Goal: Communication & Community: Answer question/provide support

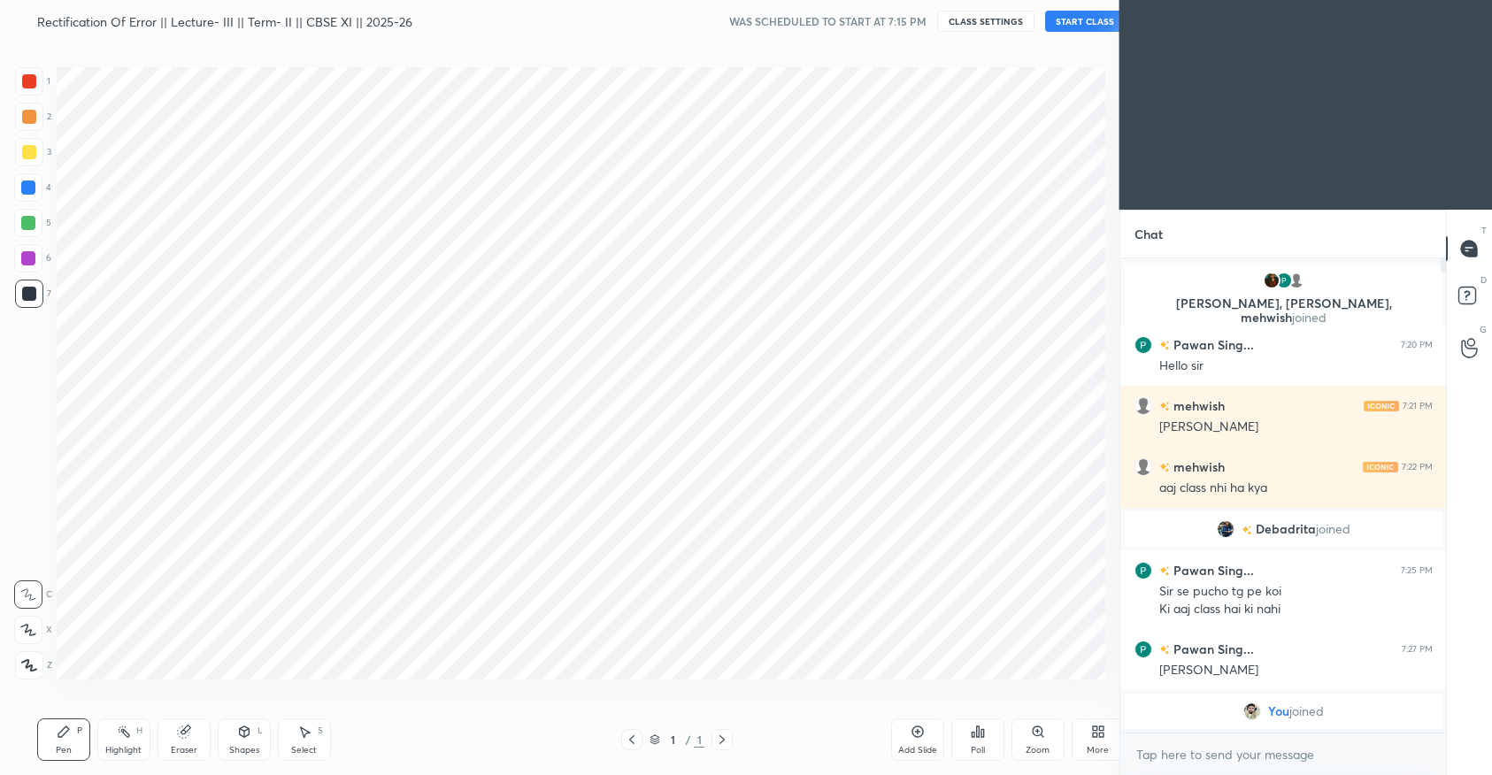
scroll to position [87849, 87462]
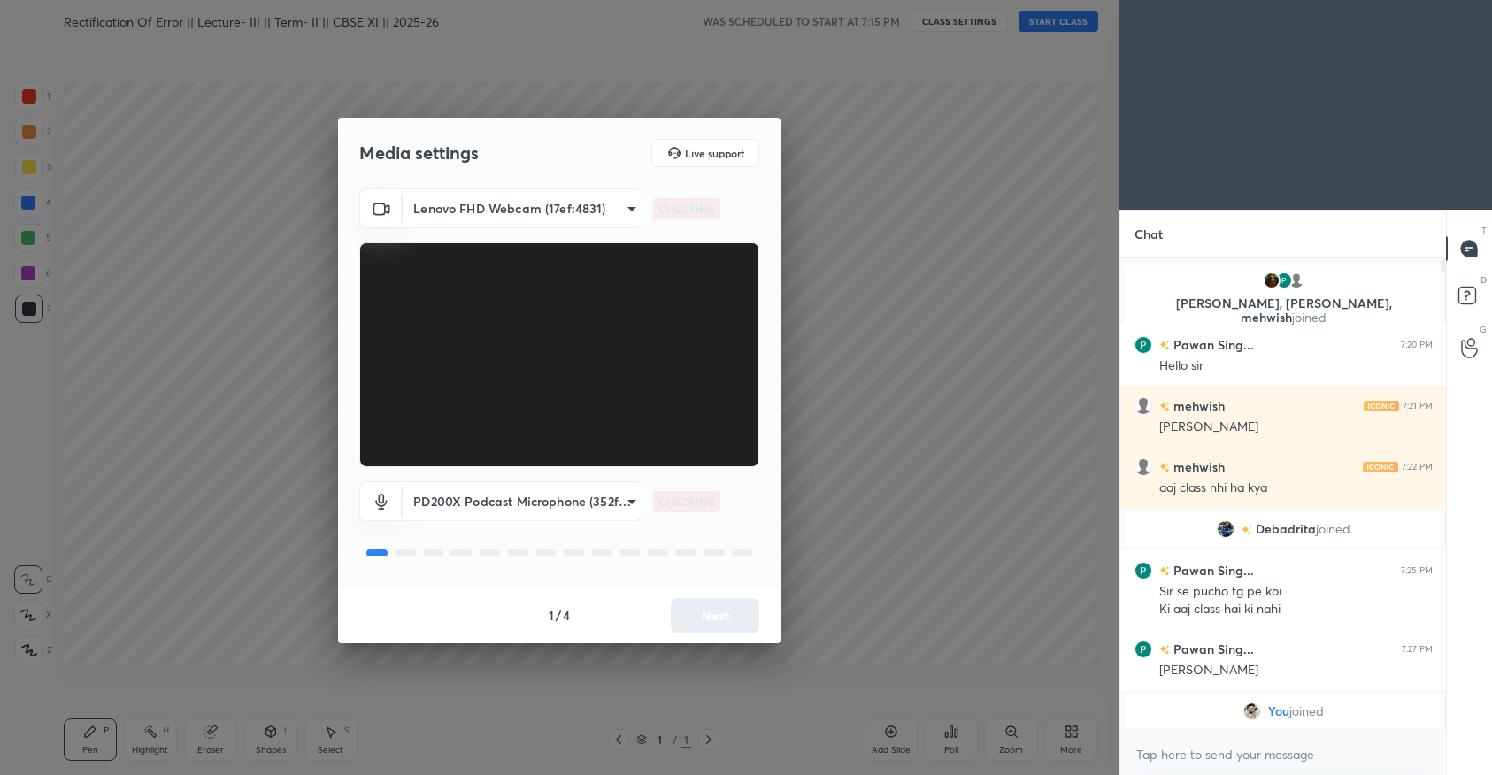
click at [720, 613] on div "1 / 4 Next" at bounding box center [559, 615] width 443 height 57
click at [720, 613] on button "Next" at bounding box center [715, 615] width 89 height 35
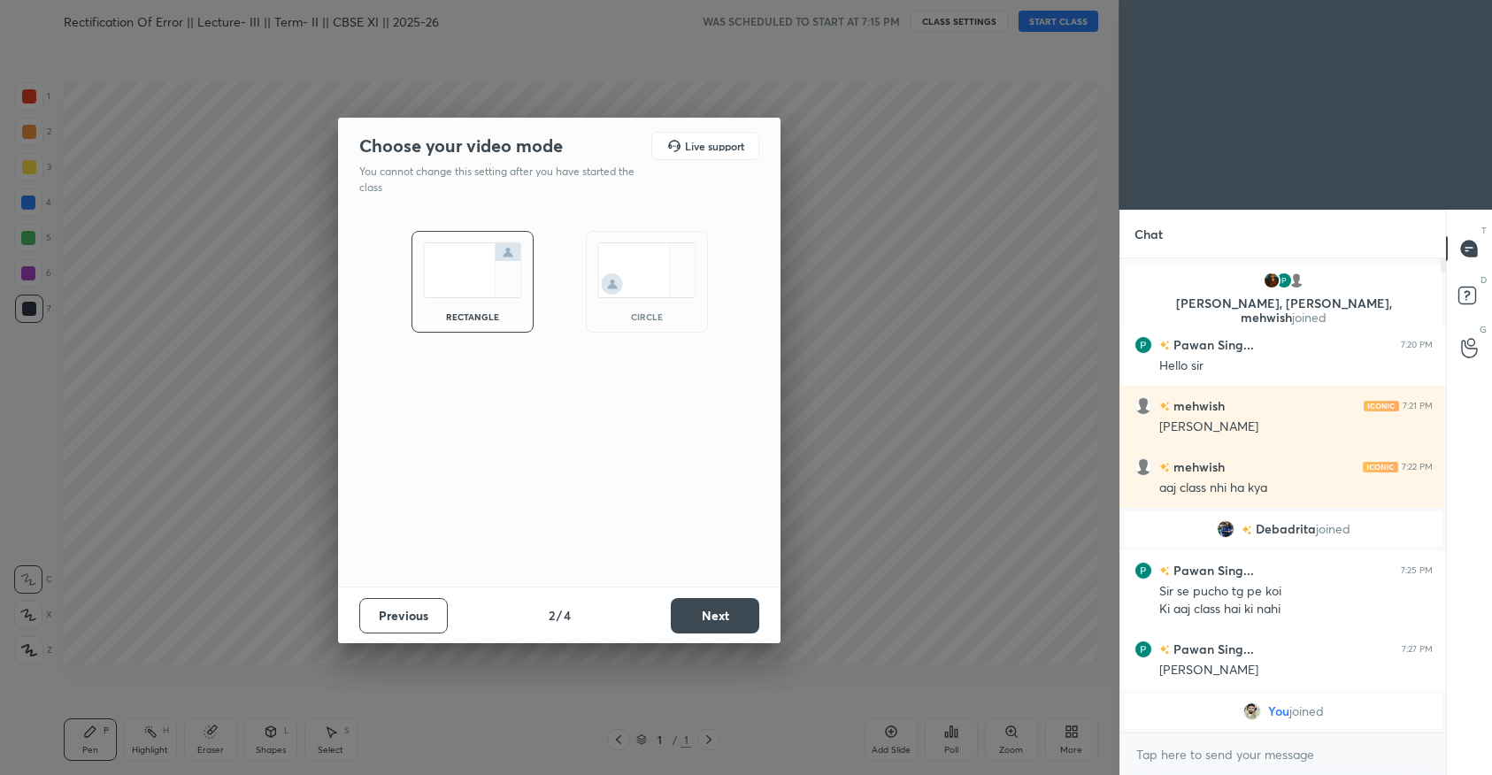
click at [720, 613] on button "Next" at bounding box center [715, 615] width 89 height 35
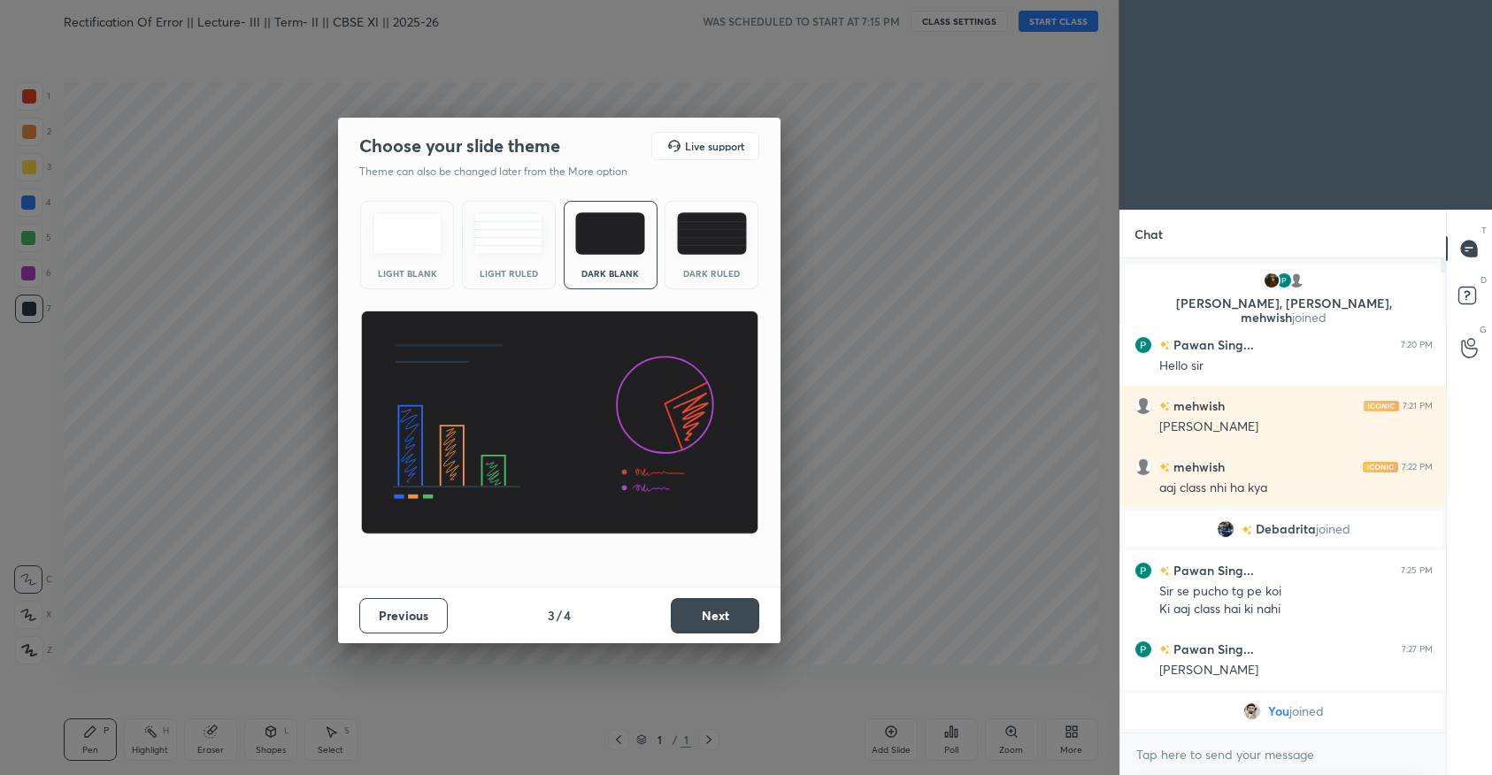
click at [720, 613] on button "Next" at bounding box center [715, 615] width 89 height 35
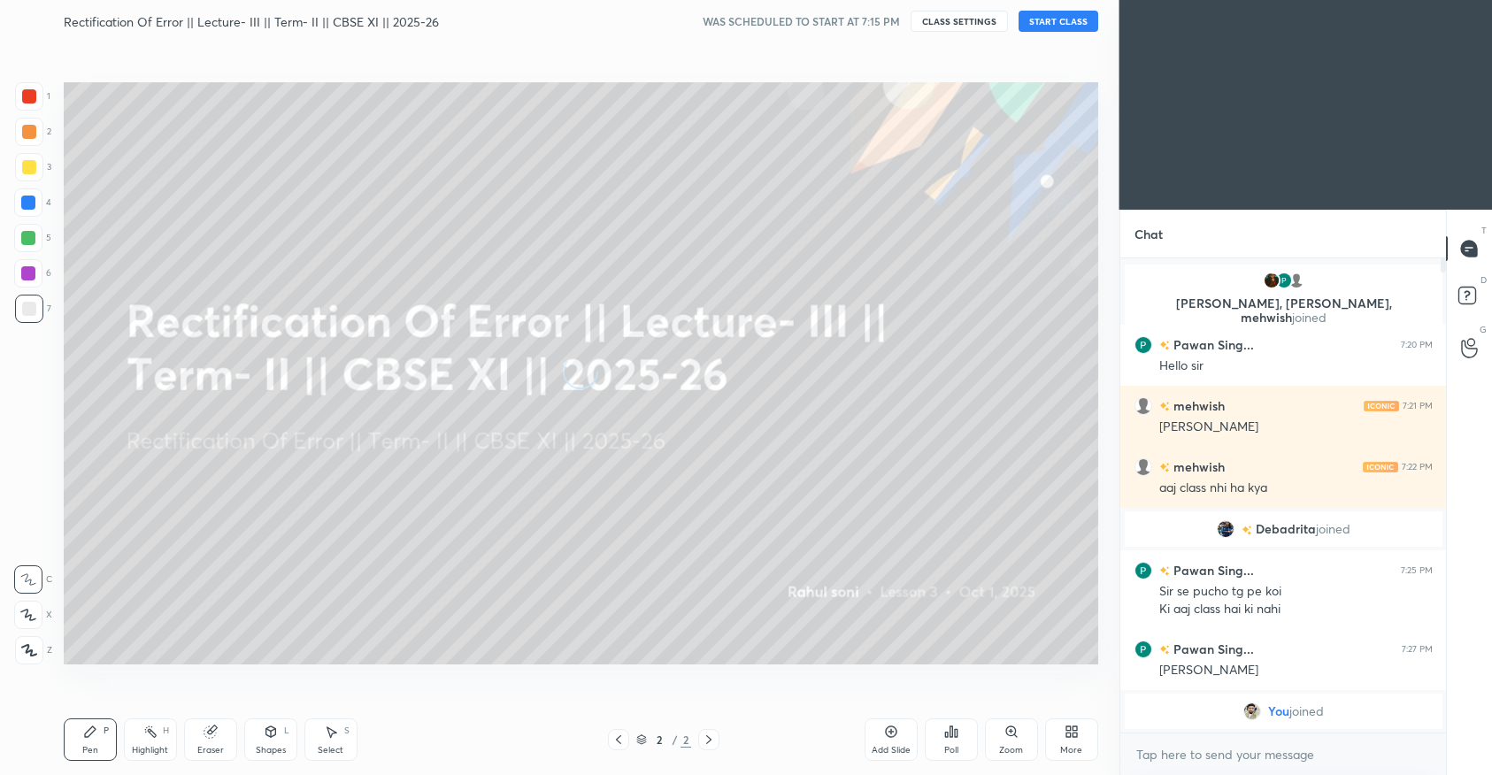
click at [1056, 14] on button "START CLASS" at bounding box center [1059, 21] width 80 height 21
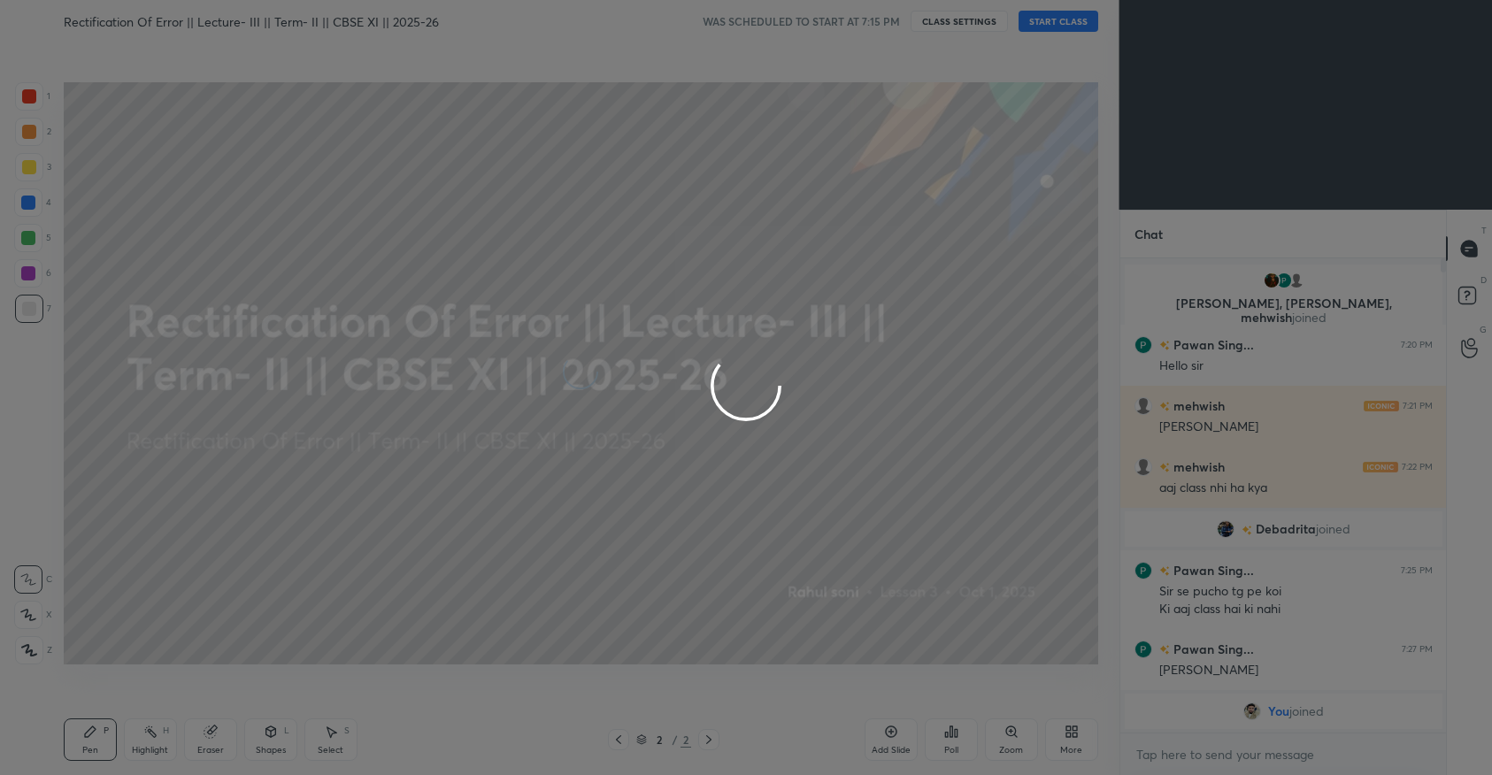
type textarea "x"
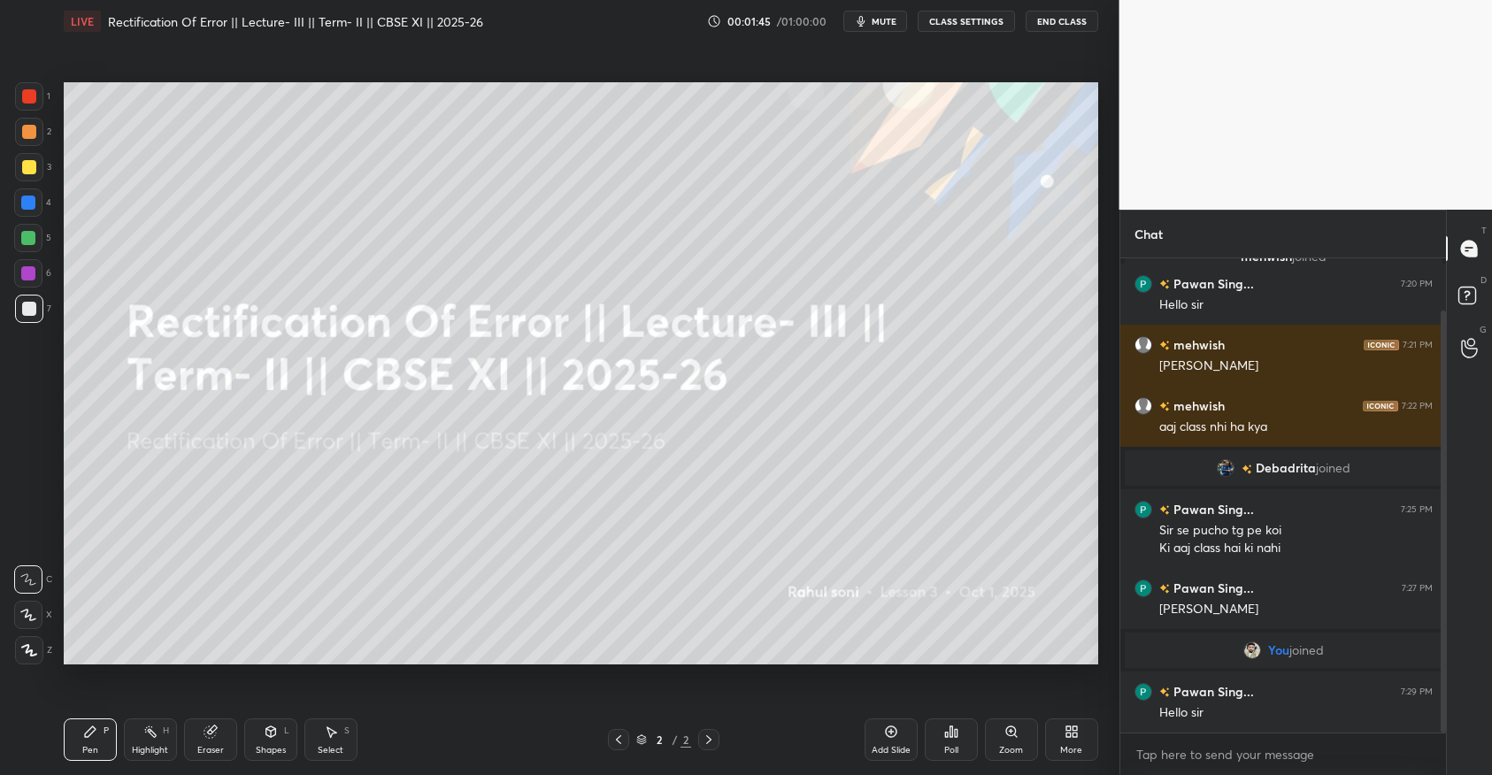
scroll to position [119, 0]
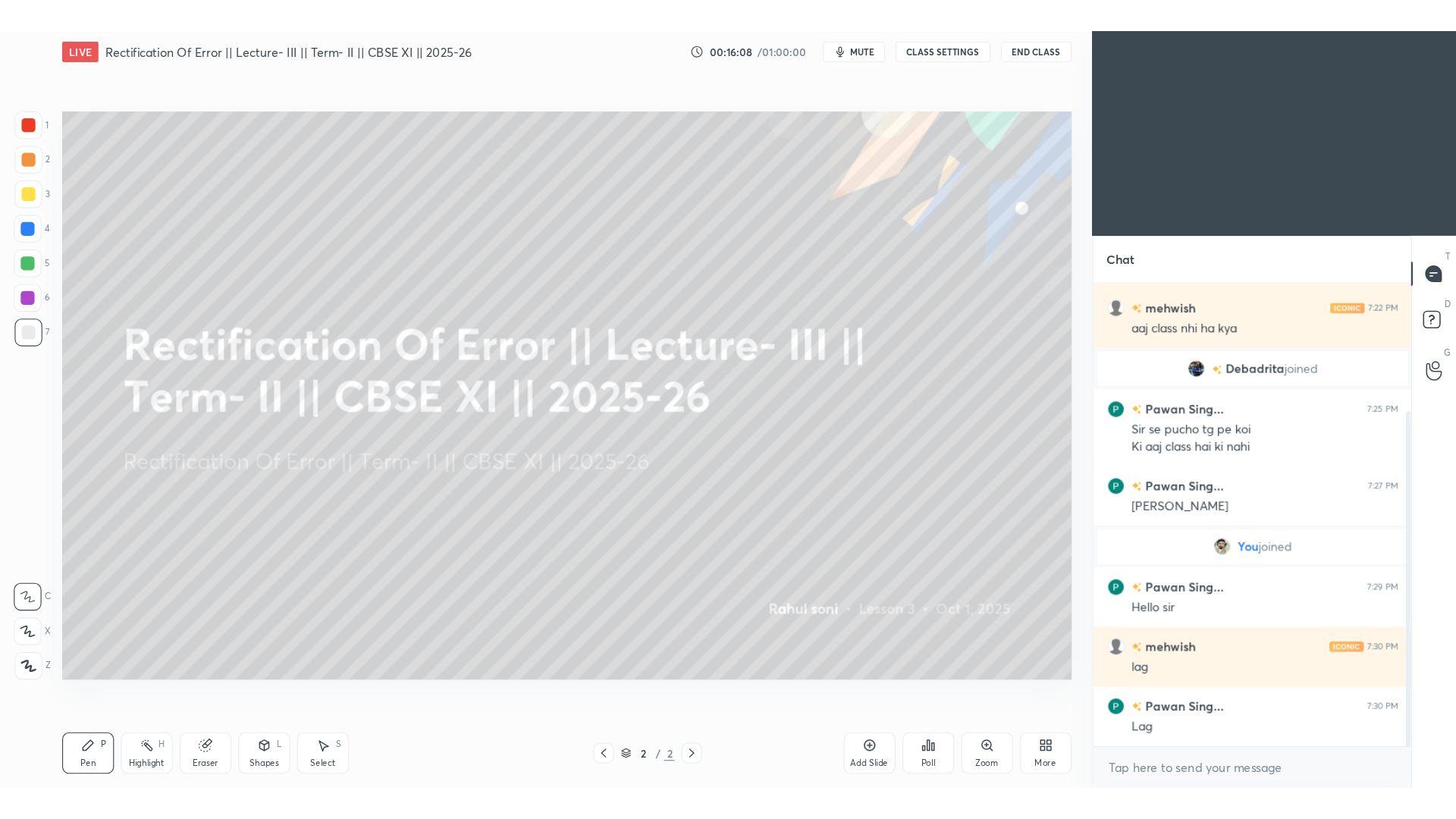
scroll to position [220, 0]
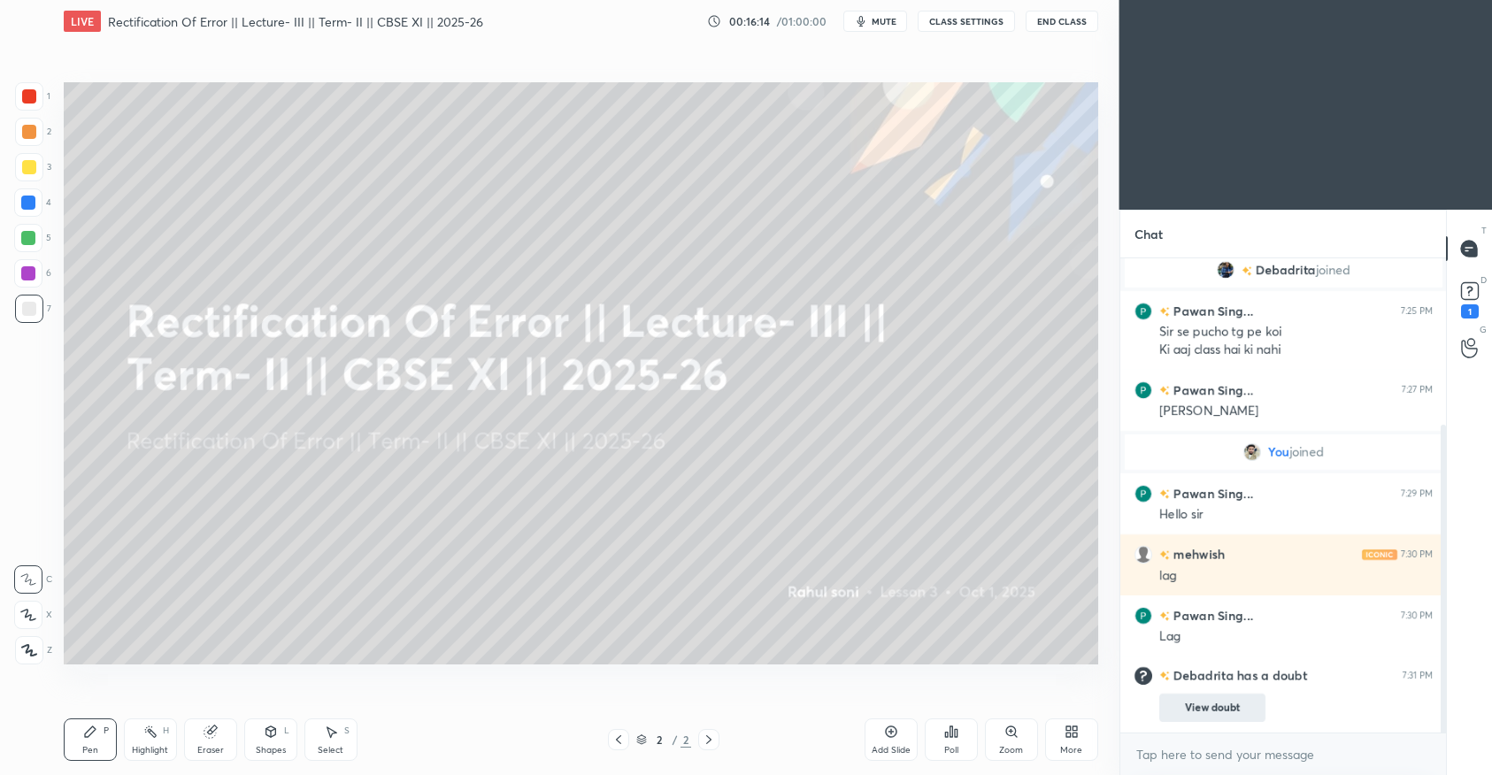
click at [1211, 709] on button "View doubt" at bounding box center [1212, 708] width 106 height 28
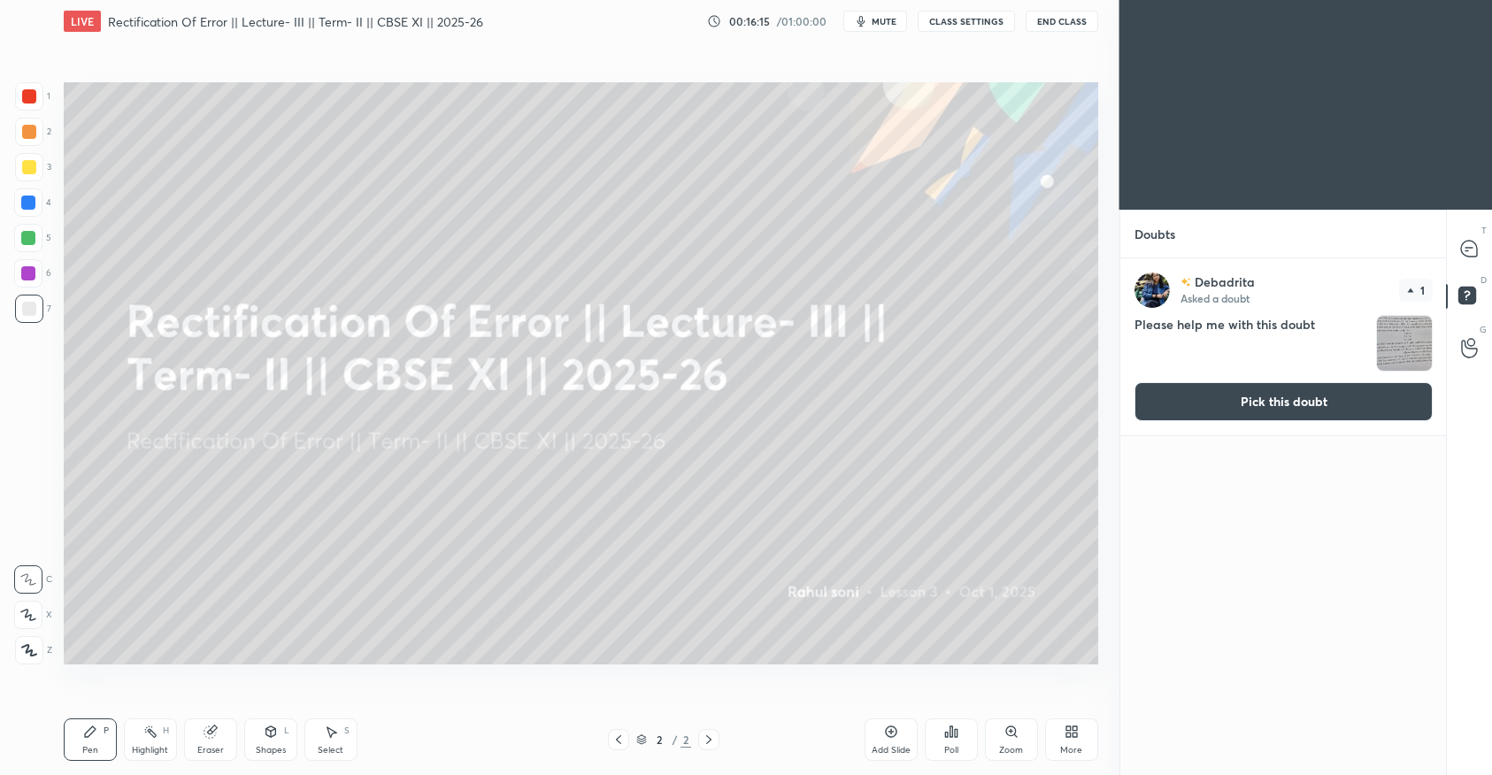
click at [1211, 395] on button "Pick this doubt" at bounding box center [1284, 401] width 298 height 39
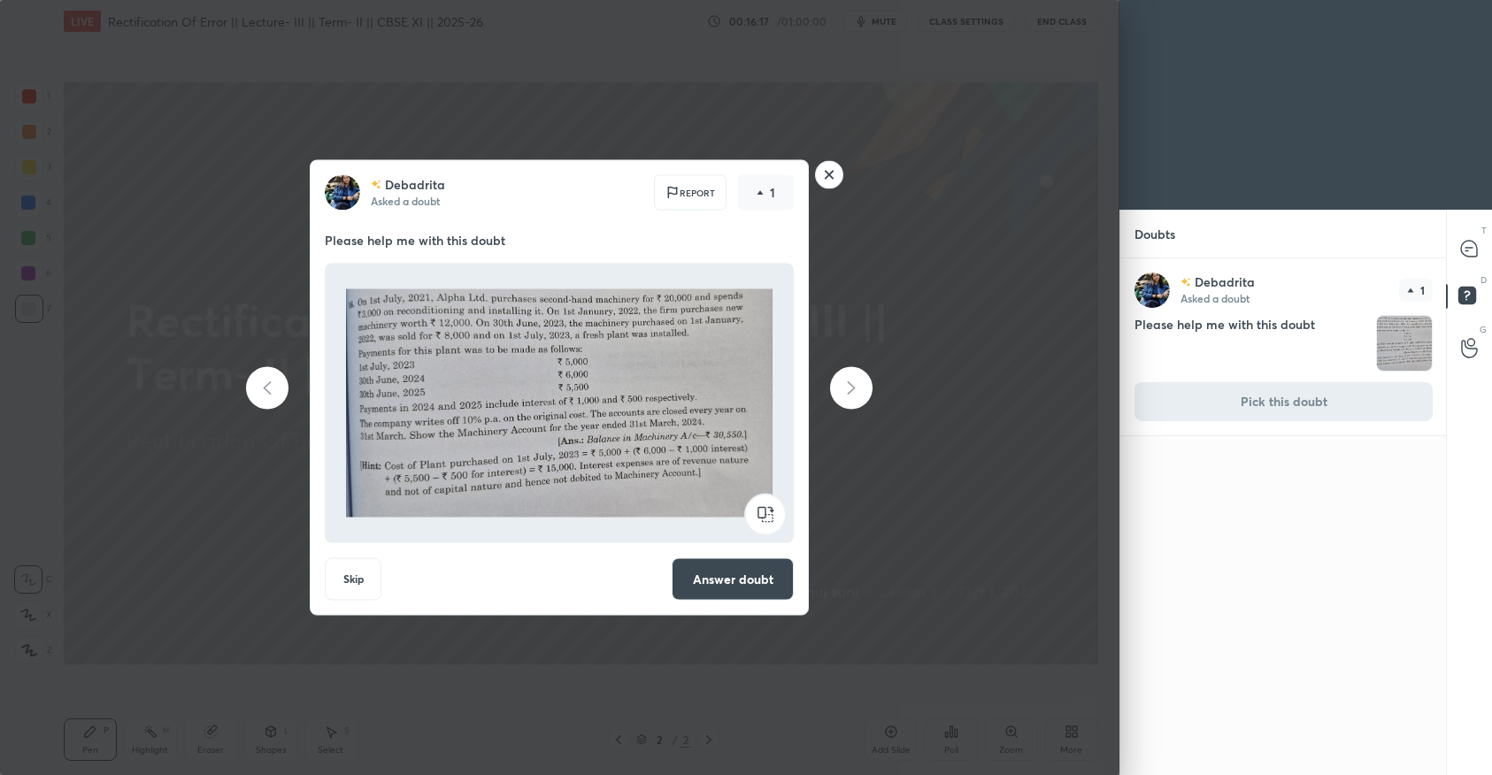
click at [743, 602] on div "Debadrita Asked a doubt Report 1 Please help me with this doubt Skip Answer dou…" at bounding box center [559, 388] width 499 height 456
click at [730, 585] on button "Answer doubt" at bounding box center [733, 580] width 122 height 42
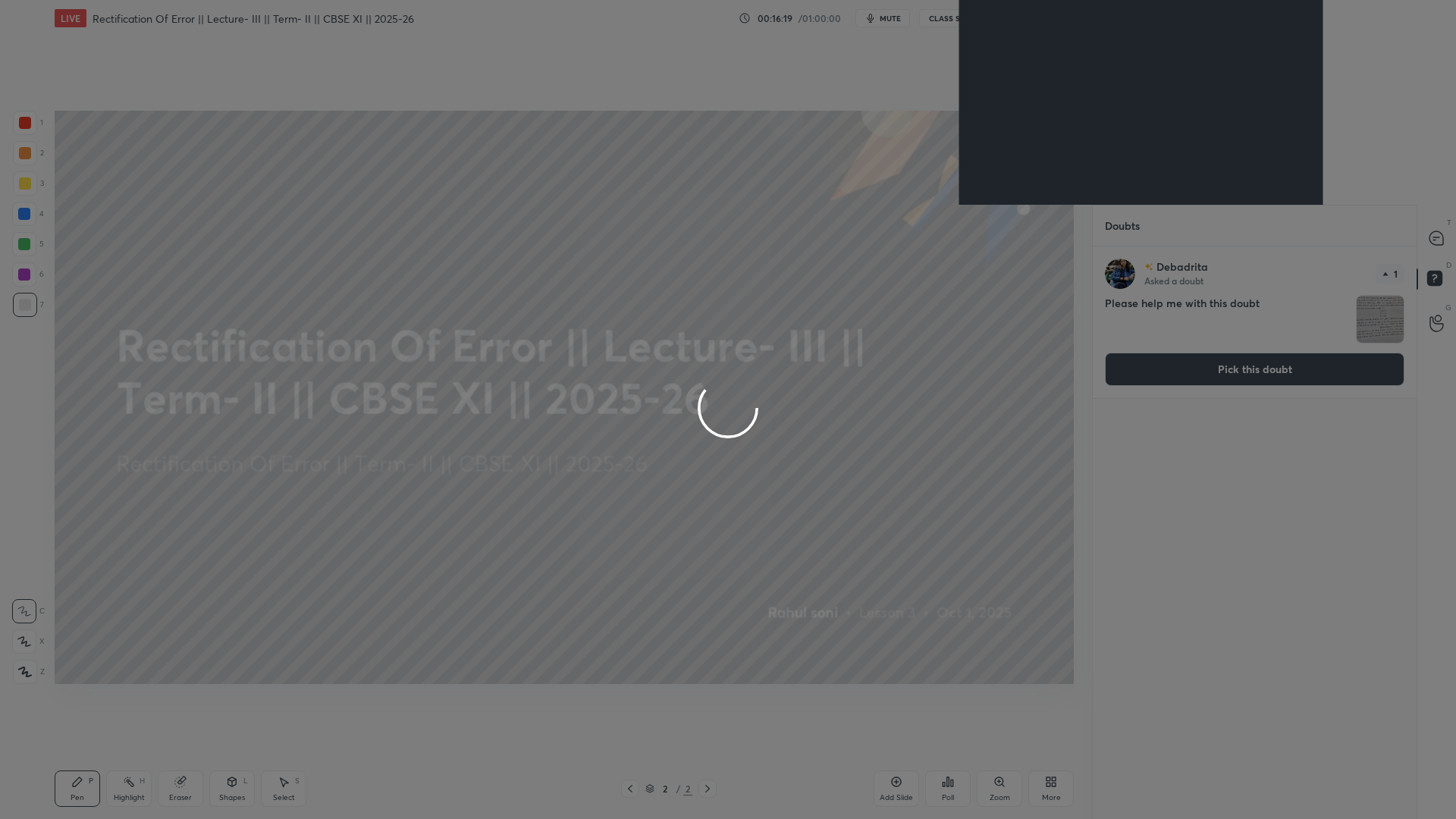
scroll to position [568, 320]
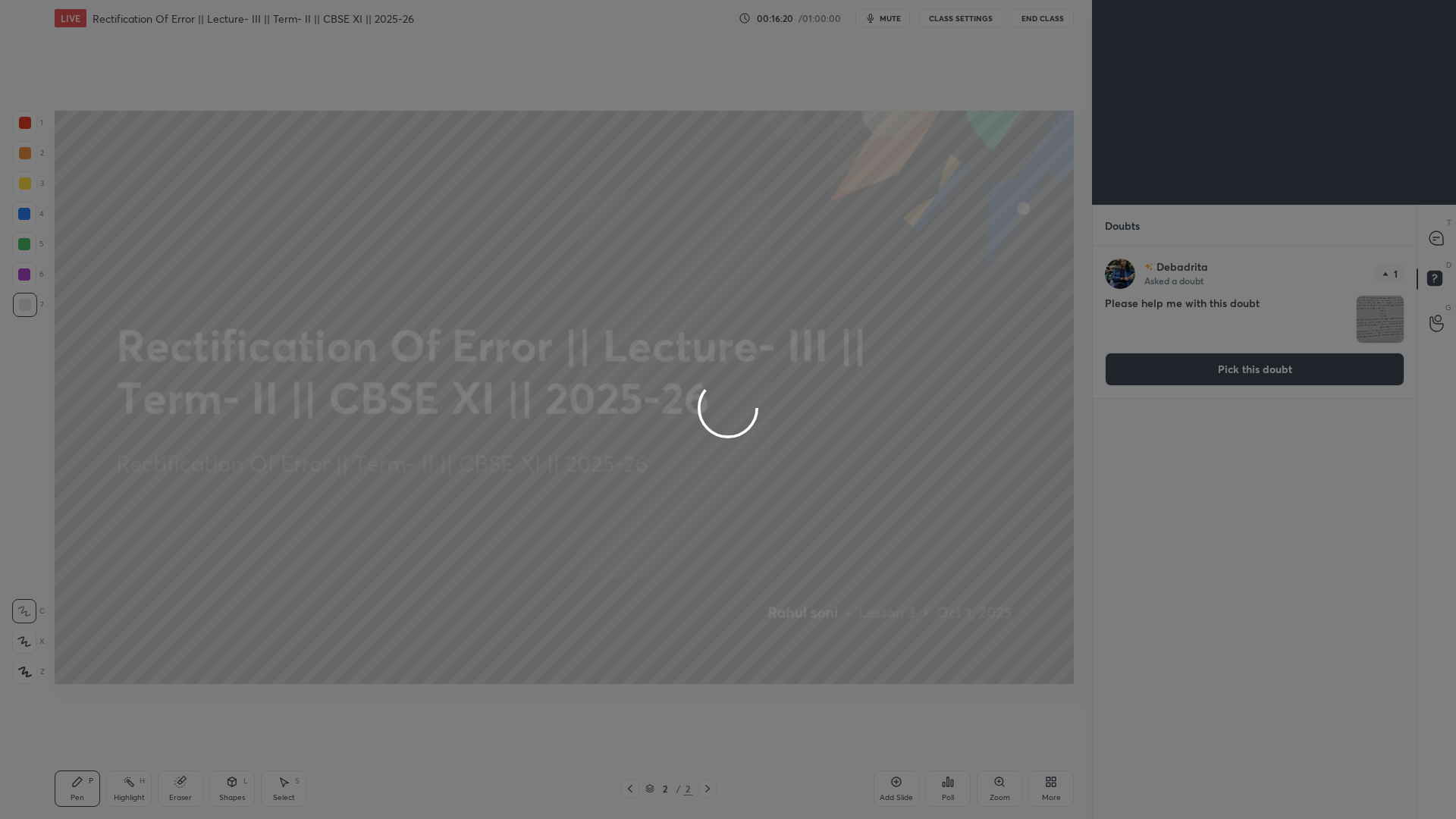
click at [1060, 663] on div at bounding box center [728, 410] width 1456 height 819
click at [1058, 663] on div "More" at bounding box center [1051, 788] width 45 height 36
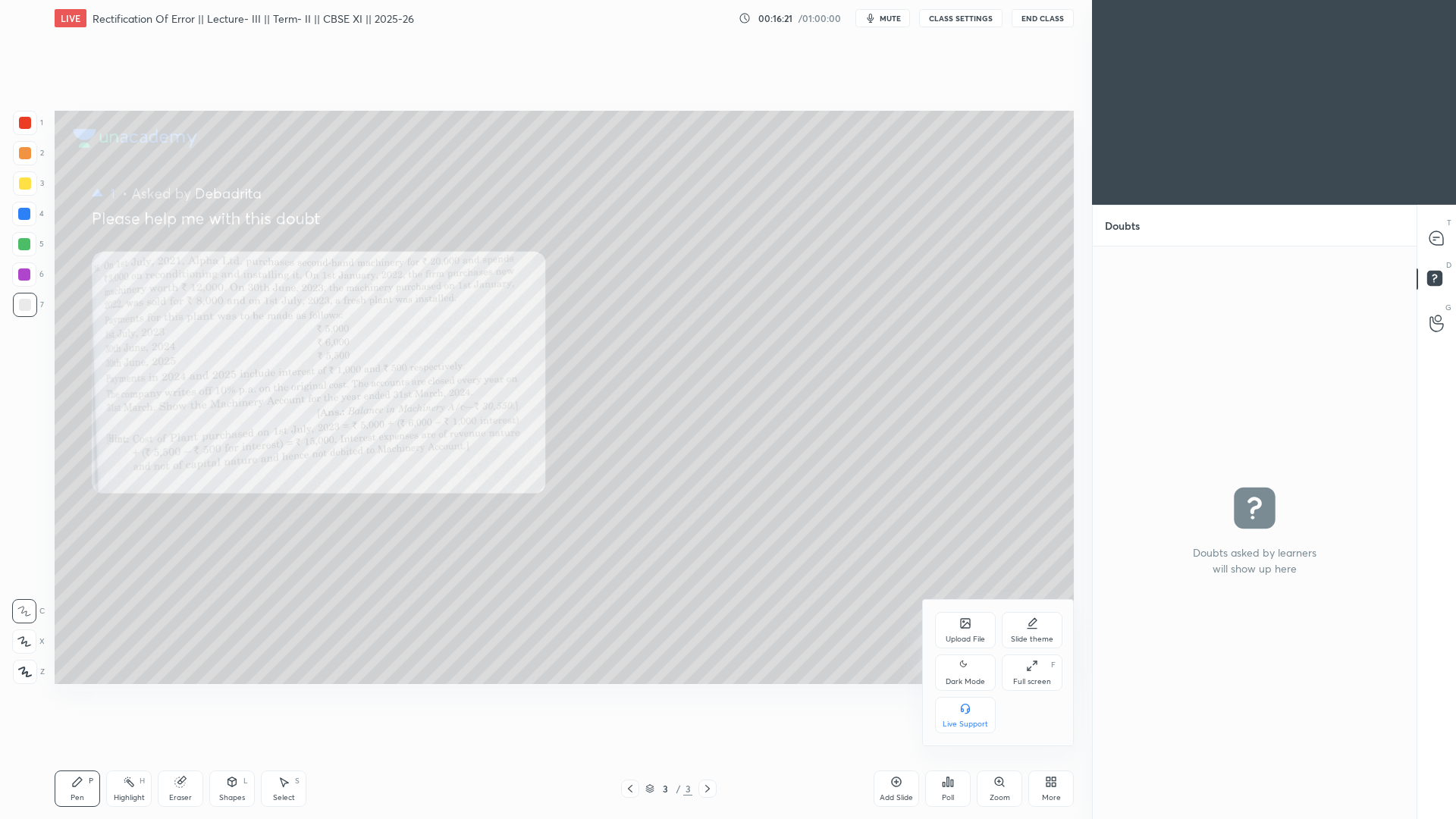
click at [966, 663] on div "Dark Mode" at bounding box center [966, 681] width 39 height 8
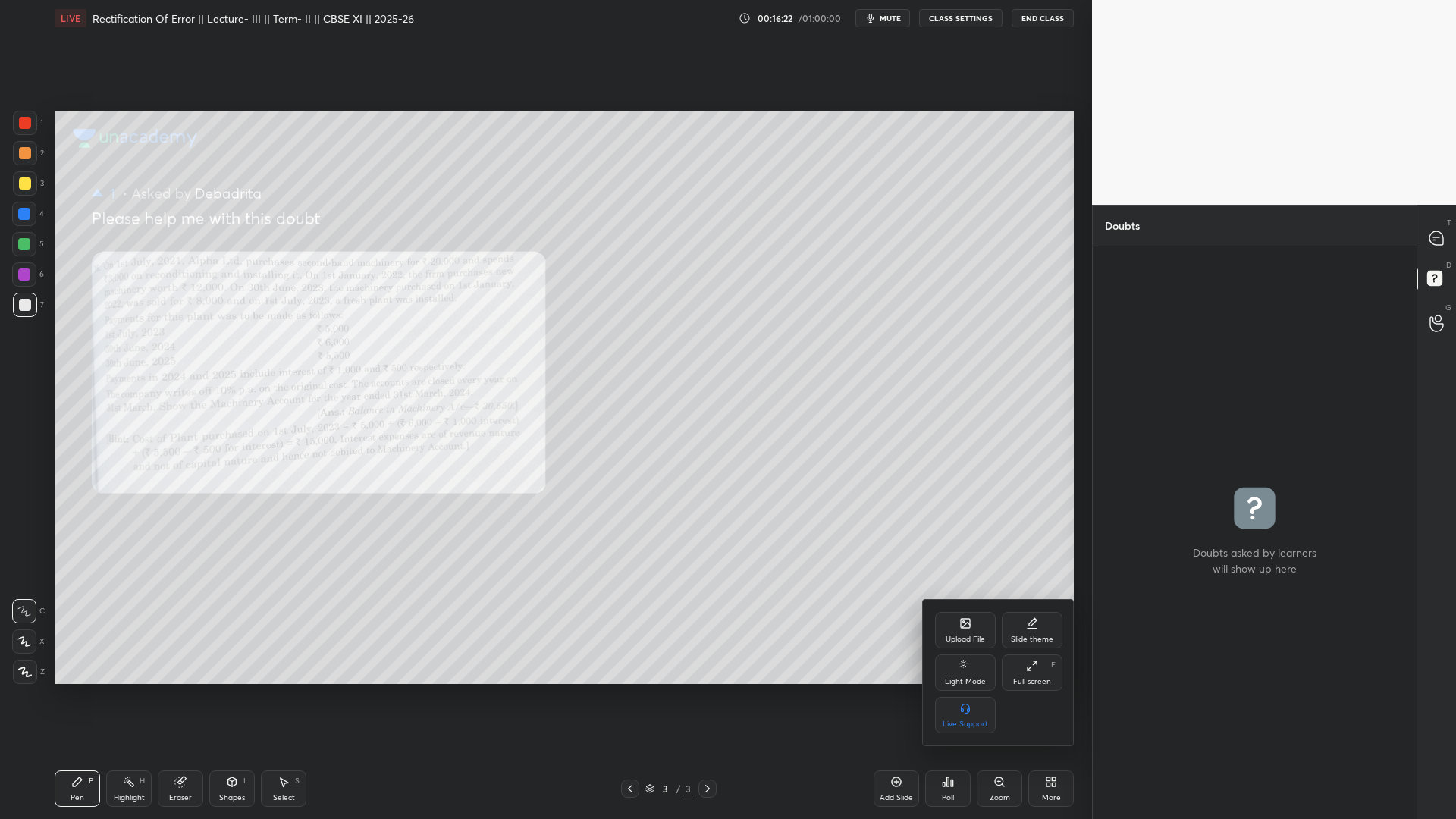
click at [855, 505] on div at bounding box center [728, 410] width 1456 height 819
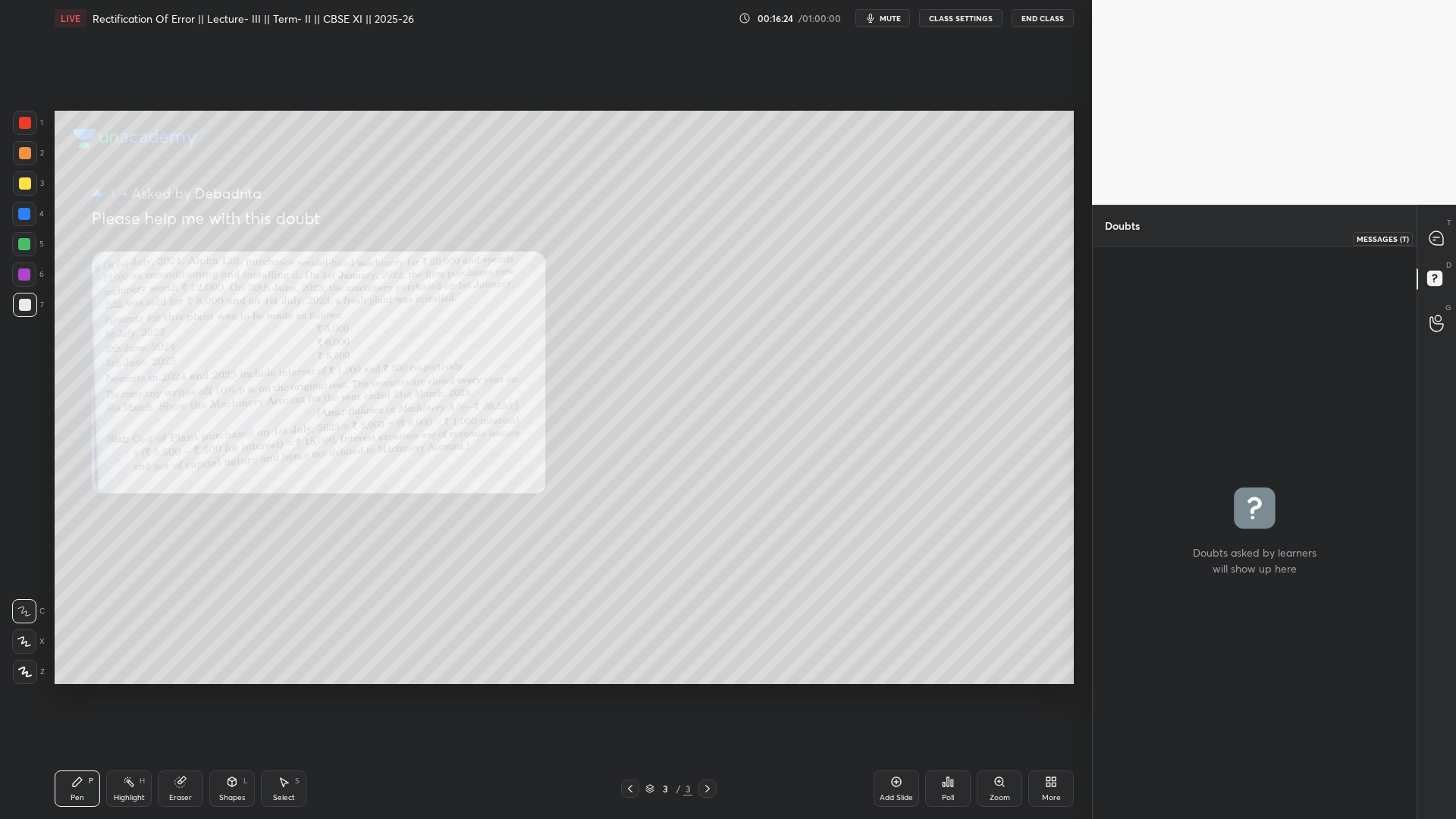
click at [1278, 241] on icon at bounding box center [1436, 238] width 14 height 14
type textarea "x"
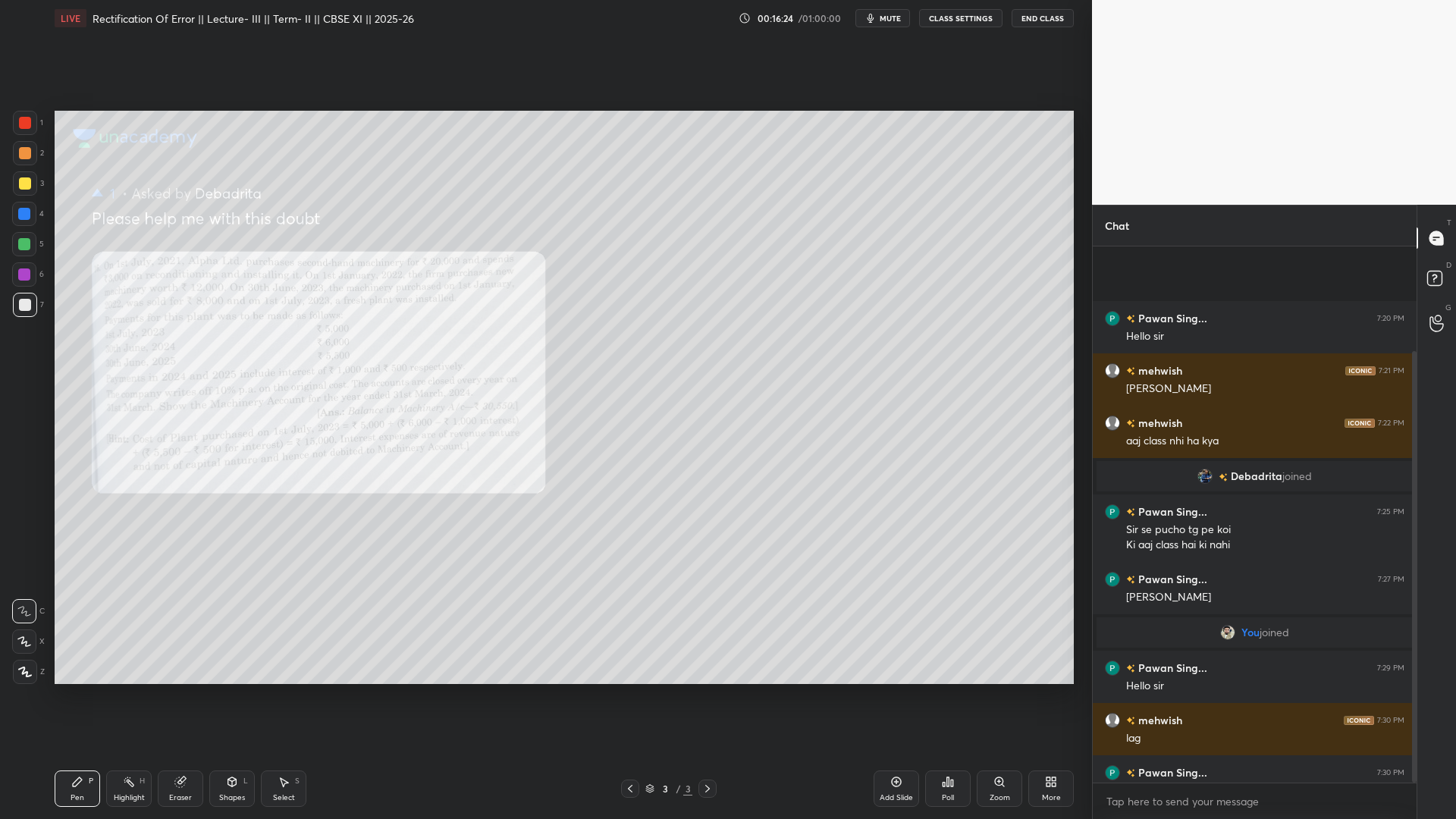
scroll to position [531, 320]
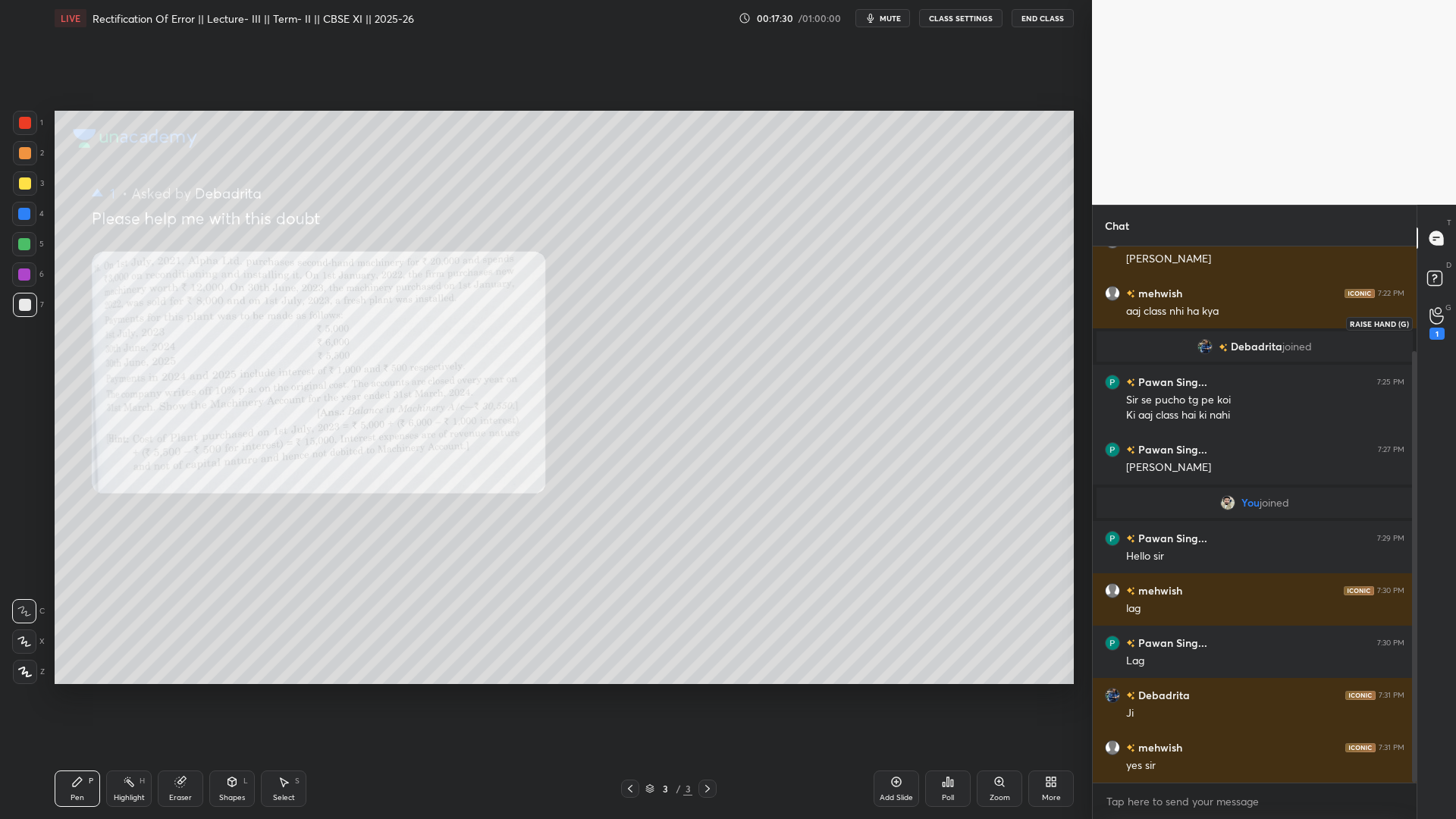
click at [1278, 320] on icon at bounding box center [1436, 315] width 15 height 17
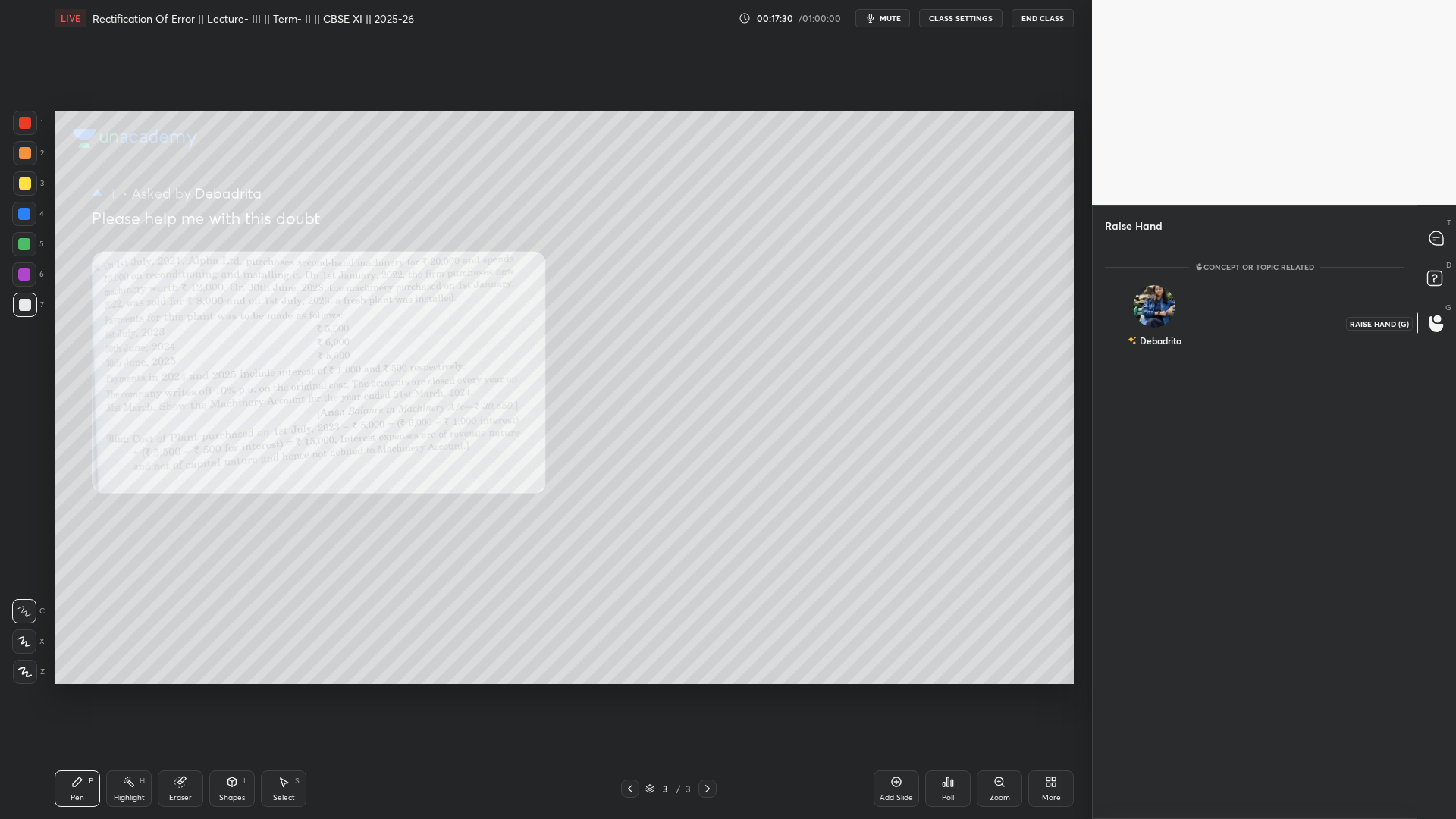
scroll to position [5, 5]
click at [1169, 326] on div "Debadrita" at bounding box center [1154, 319] width 99 height 88
click at [1164, 354] on button "INVITE" at bounding box center [1154, 350] width 85 height 20
click at [997, 663] on div "Zoom" at bounding box center [1000, 798] width 21 height 8
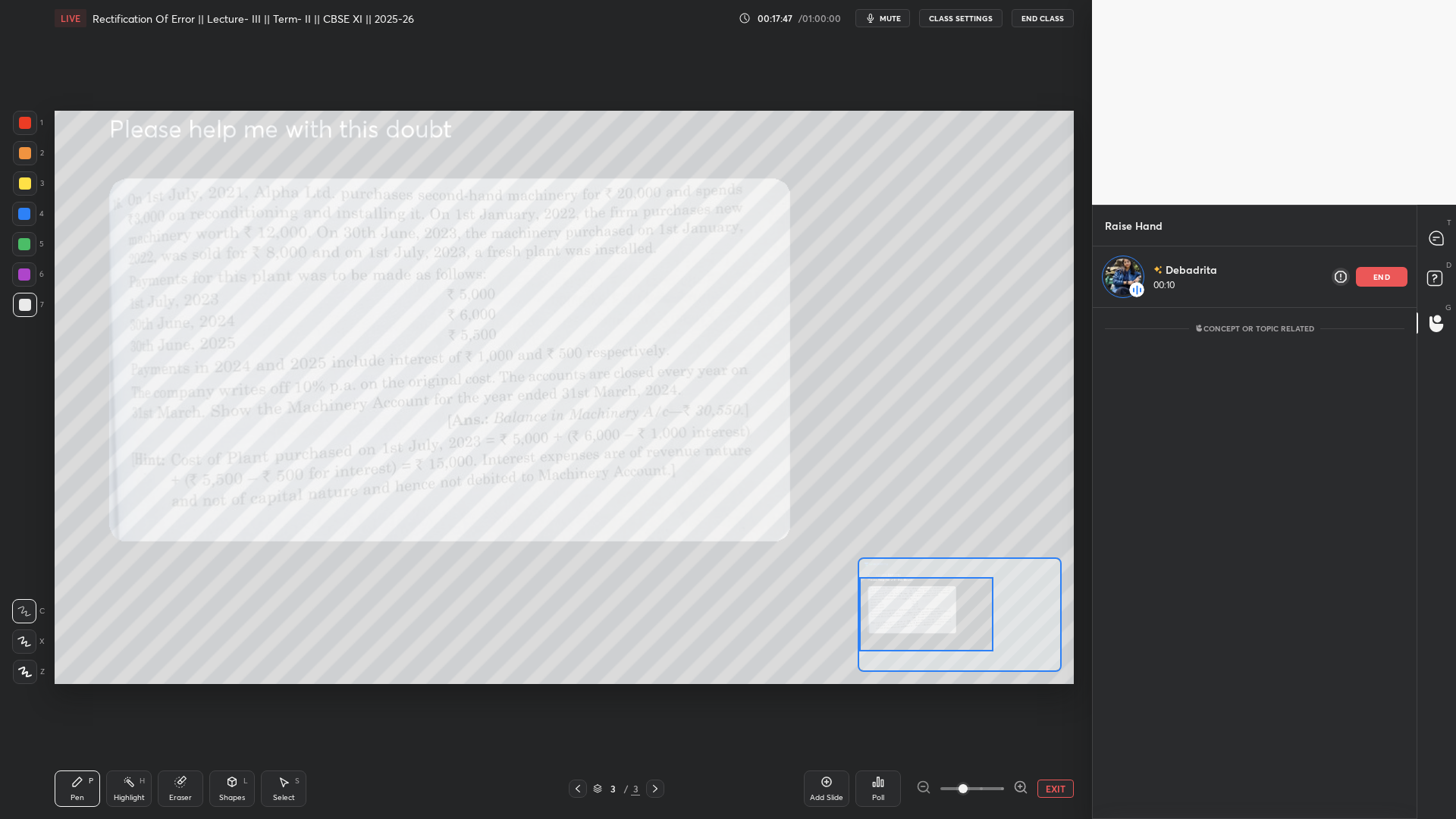
drag, startPoint x: 935, startPoint y: 613, endPoint x: 881, endPoint y: 613, distance: 54.0
click at [881, 613] on div at bounding box center [926, 614] width 135 height 75
click at [22, 120] on div at bounding box center [25, 123] width 12 height 12
click at [937, 20] on button "CLASS SETTINGS" at bounding box center [961, 18] width 83 height 18
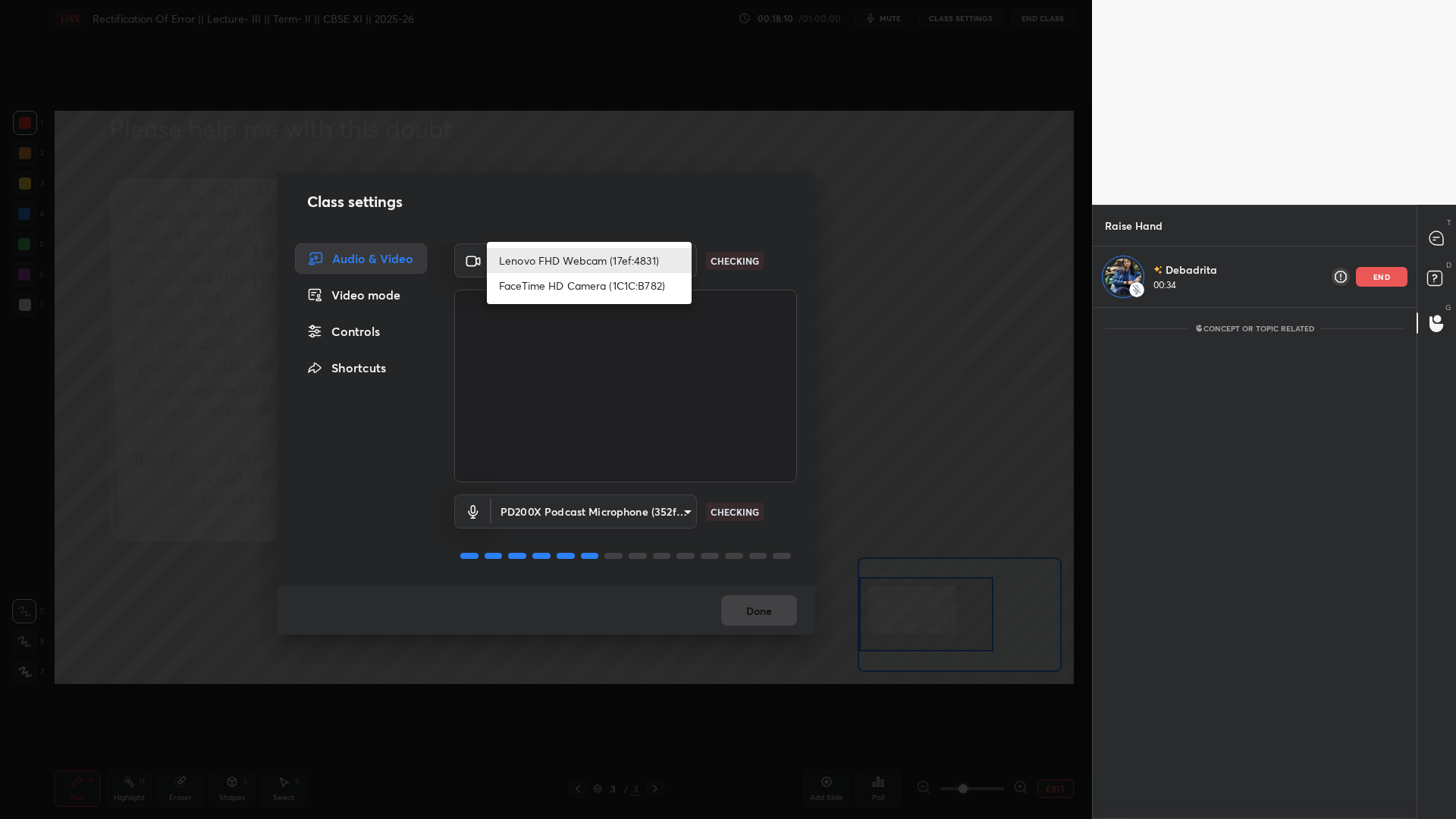
click at [584, 253] on body "1 2 3 4 5 6 7 C X Z C X Z E E Erase all H H LIVE Rectification Of Error || Lect…" at bounding box center [728, 410] width 1456 height 819
click at [584, 254] on li "Lenovo FHD Webcam (17ef:4831)" at bounding box center [589, 260] width 205 height 25
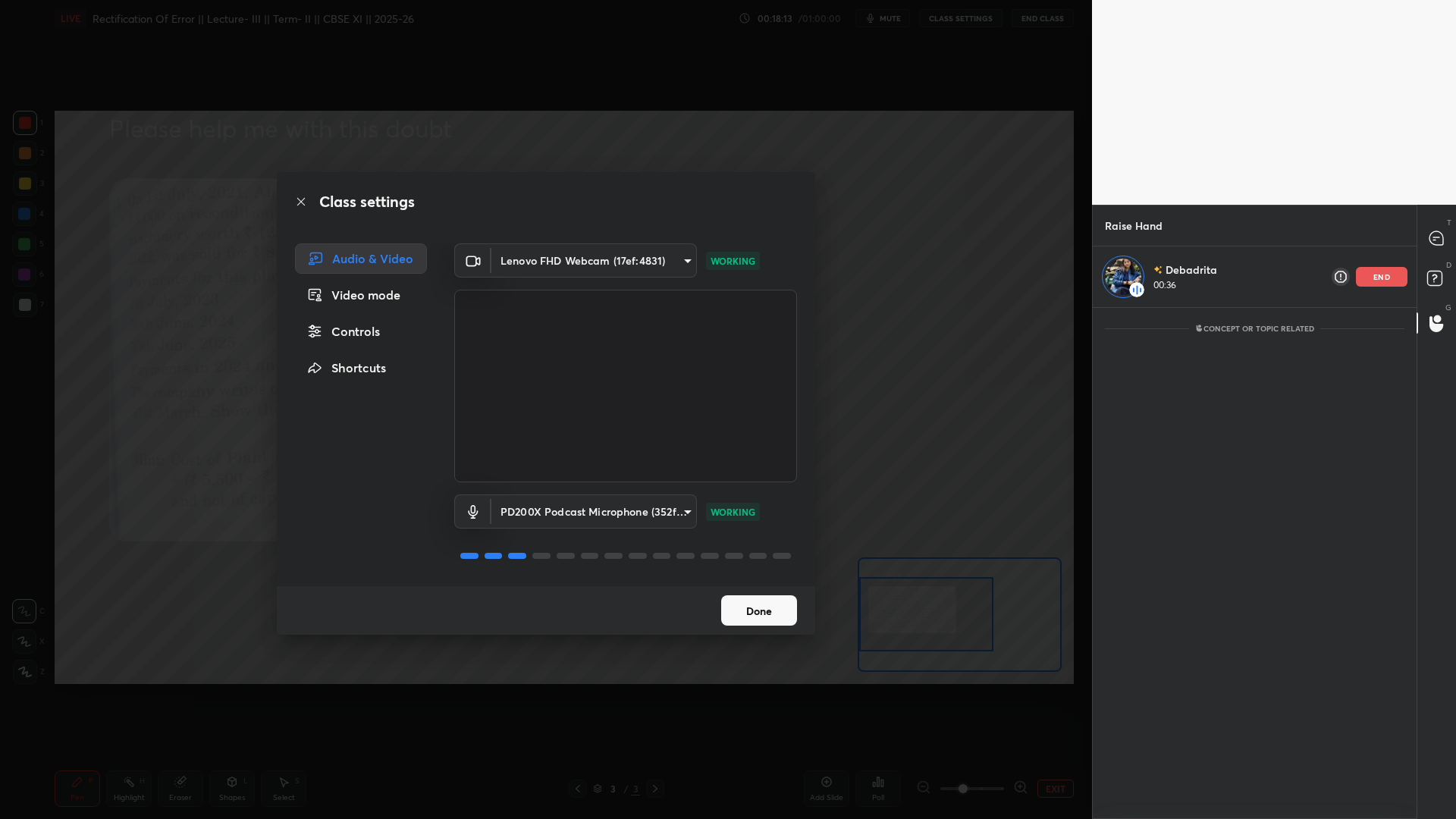
click at [764, 618] on button "Done" at bounding box center [759, 610] width 76 height 30
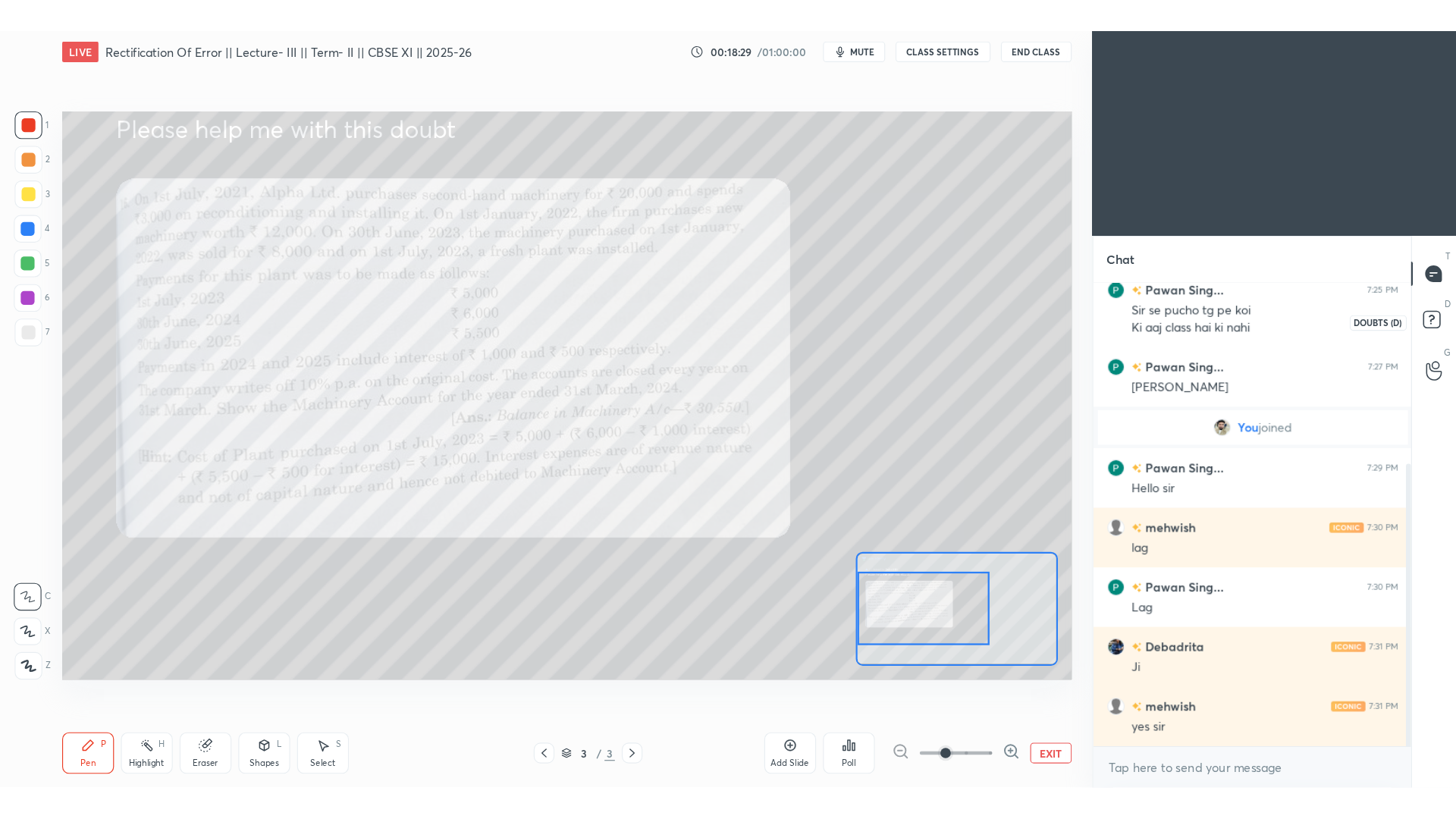
scroll to position [312, 0]
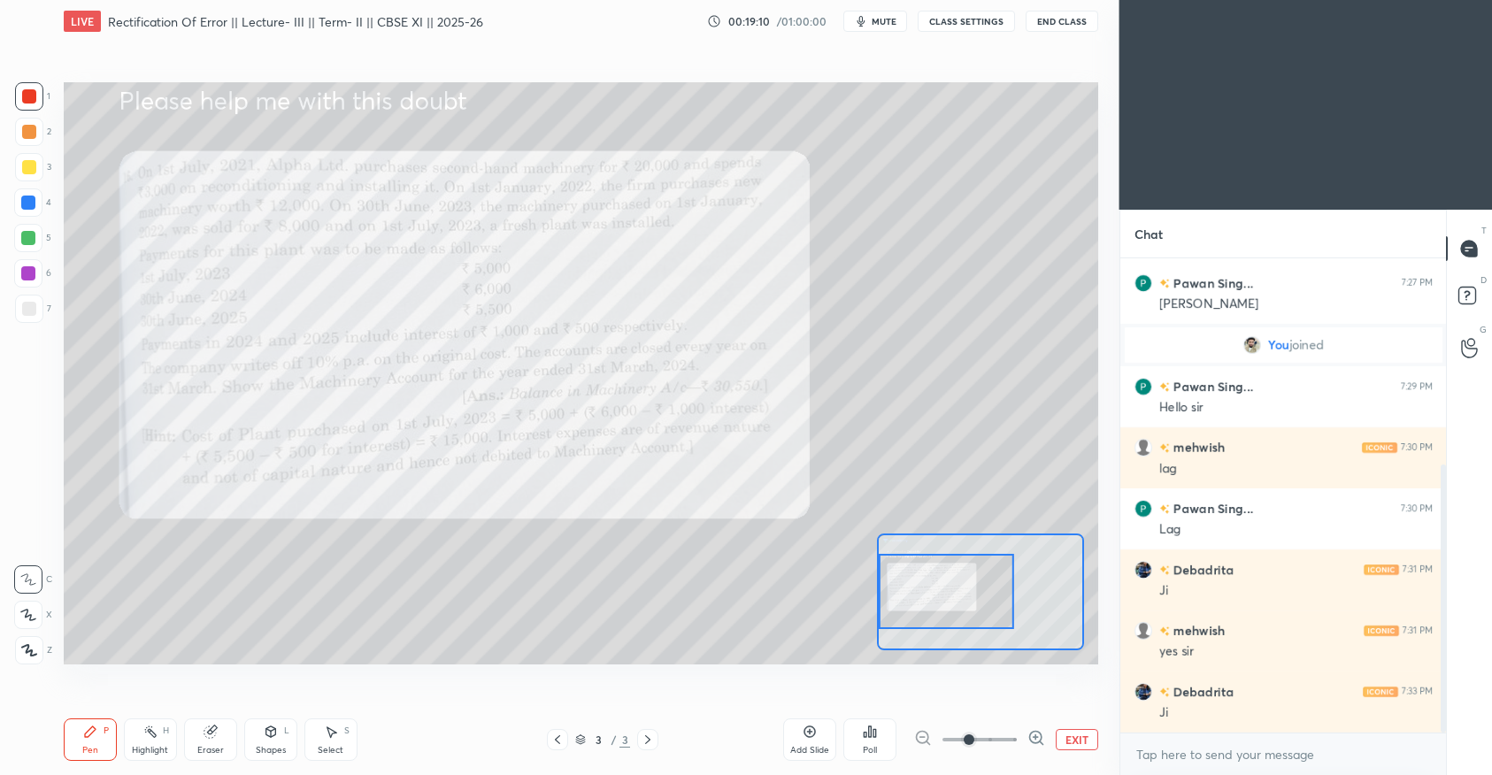
click at [875, 23] on span "mute" at bounding box center [884, 21] width 25 height 12
click at [875, 23] on span "unmute" at bounding box center [882, 21] width 38 height 12
click at [875, 23] on span "mute" at bounding box center [884, 21] width 25 height 12
click at [875, 23] on span "unmute" at bounding box center [882, 21] width 38 height 12
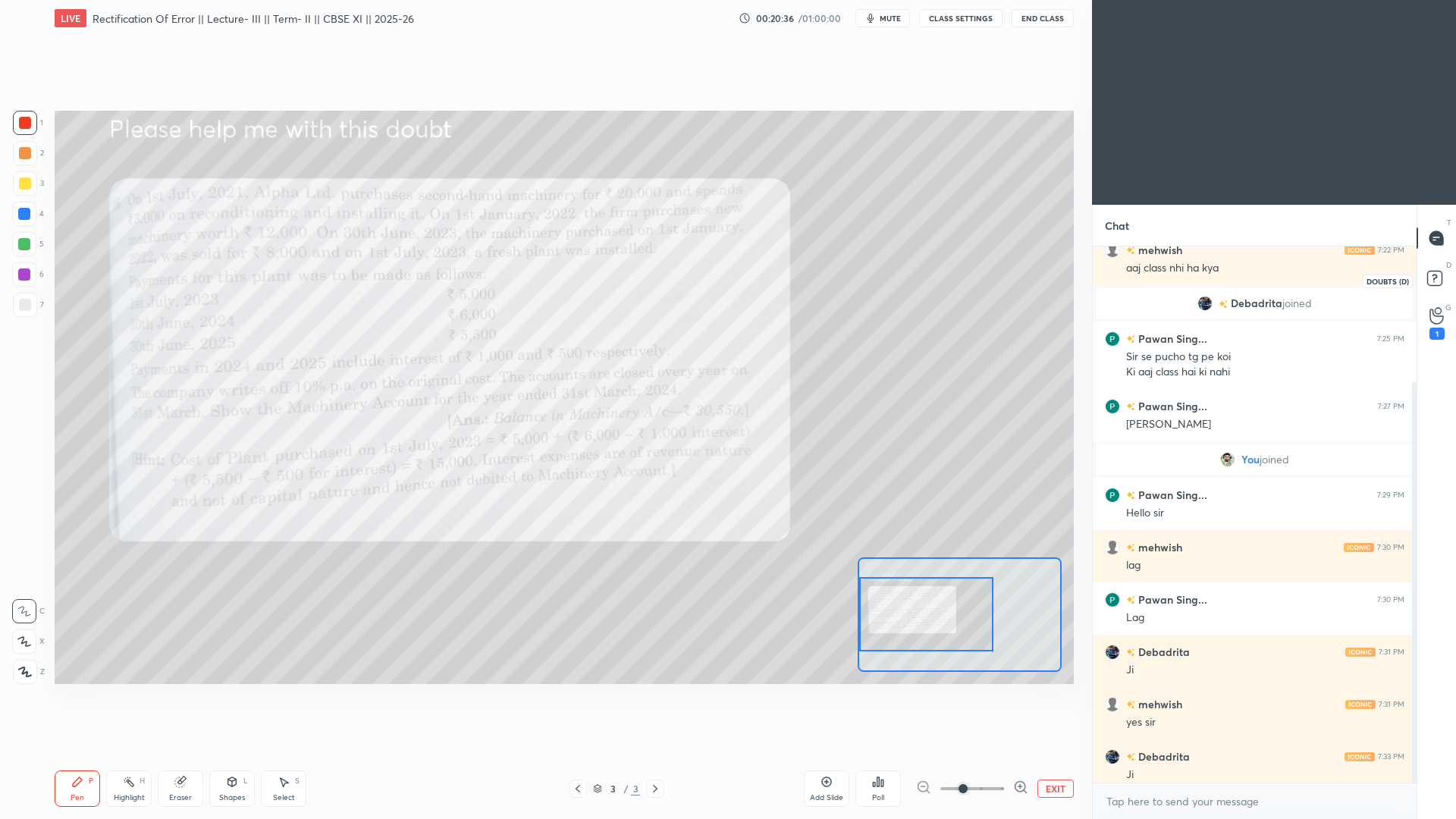
scroll to position [182, 0]
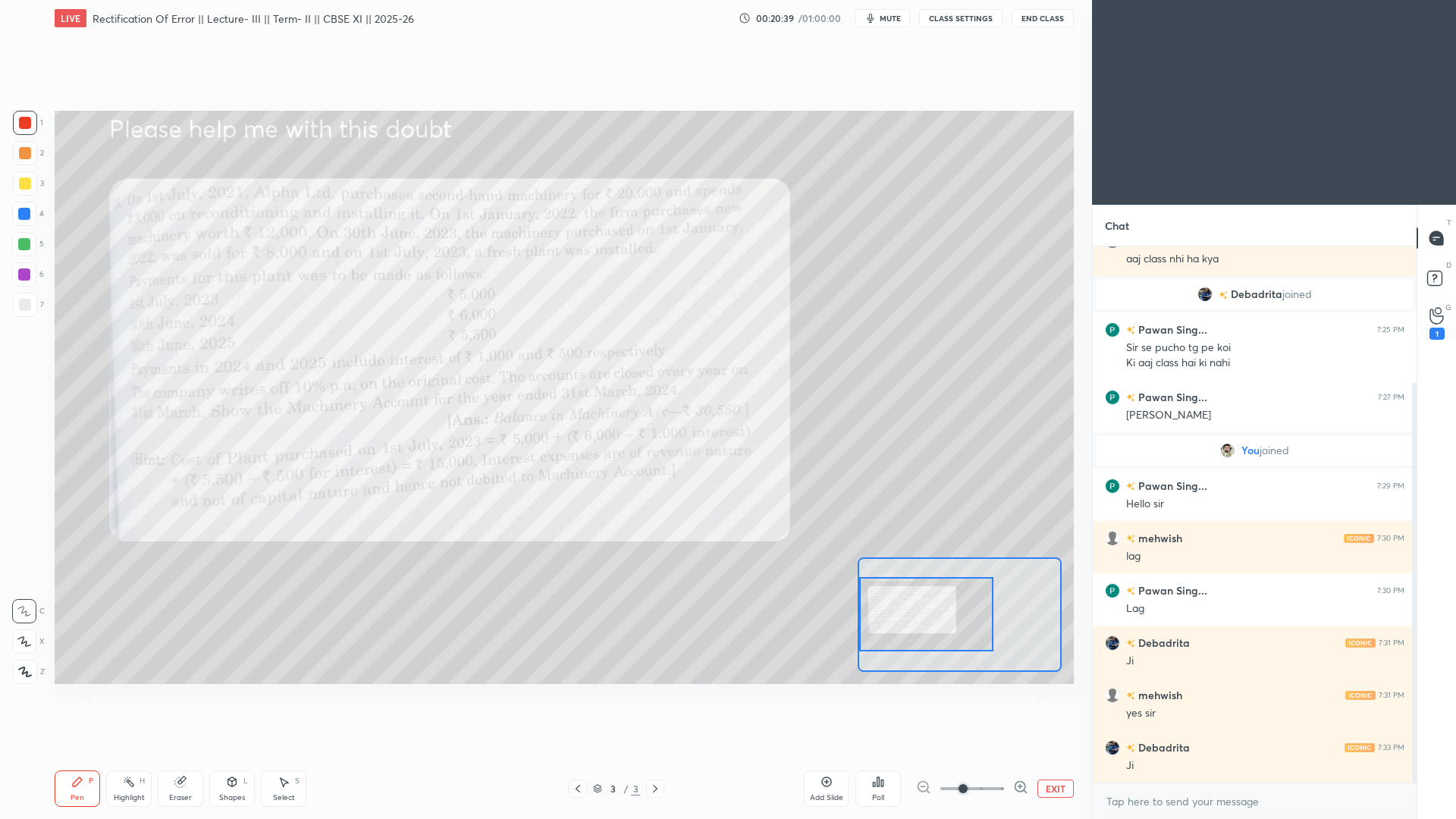
click at [1278, 315] on icon at bounding box center [1436, 316] width 14 height 15
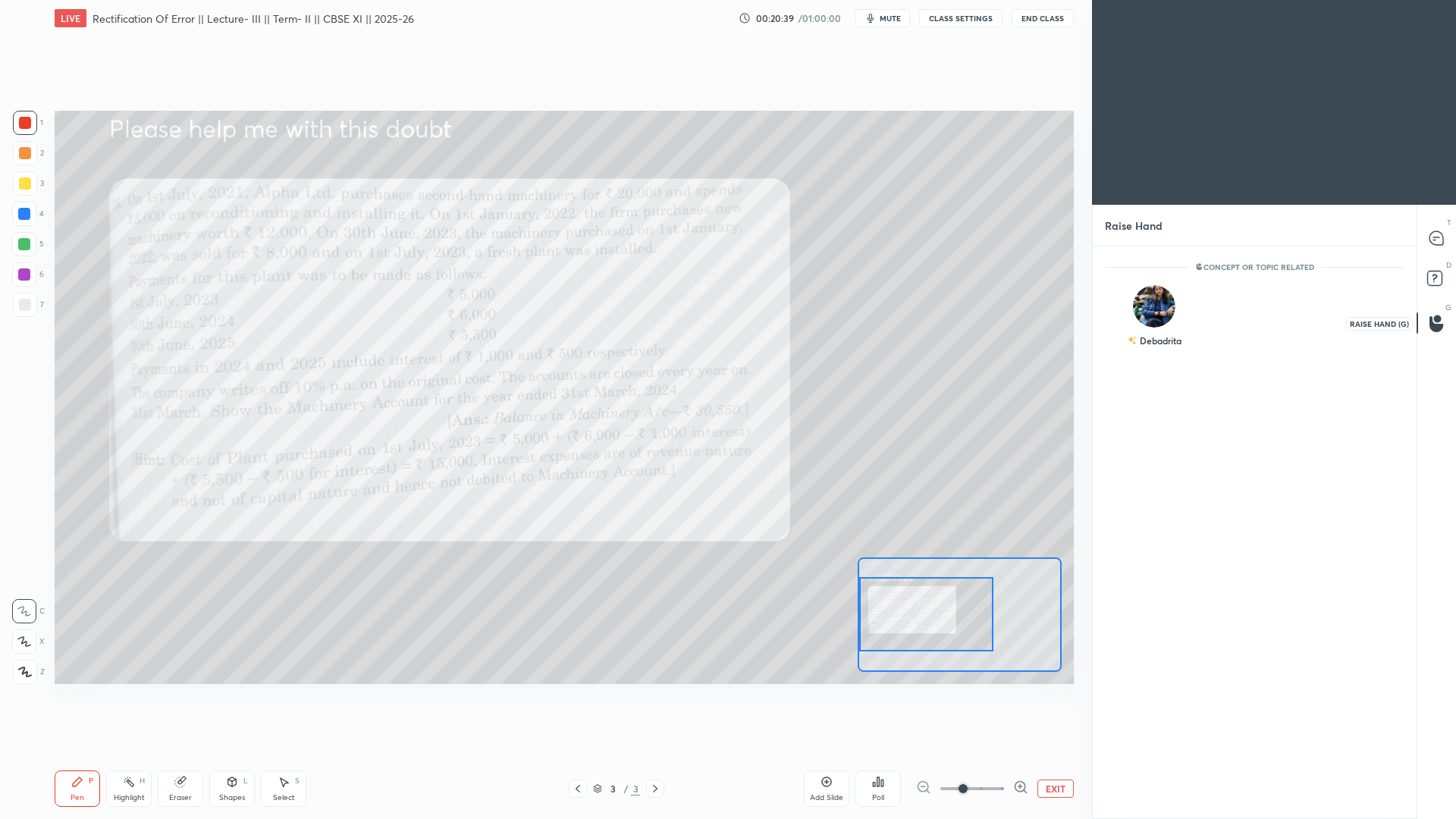
scroll to position [5, 5]
click at [1168, 329] on div "Debadrita" at bounding box center [1154, 340] width 54 height 26
click at [1164, 355] on button "INVITE" at bounding box center [1154, 350] width 85 height 20
type textarea "x"
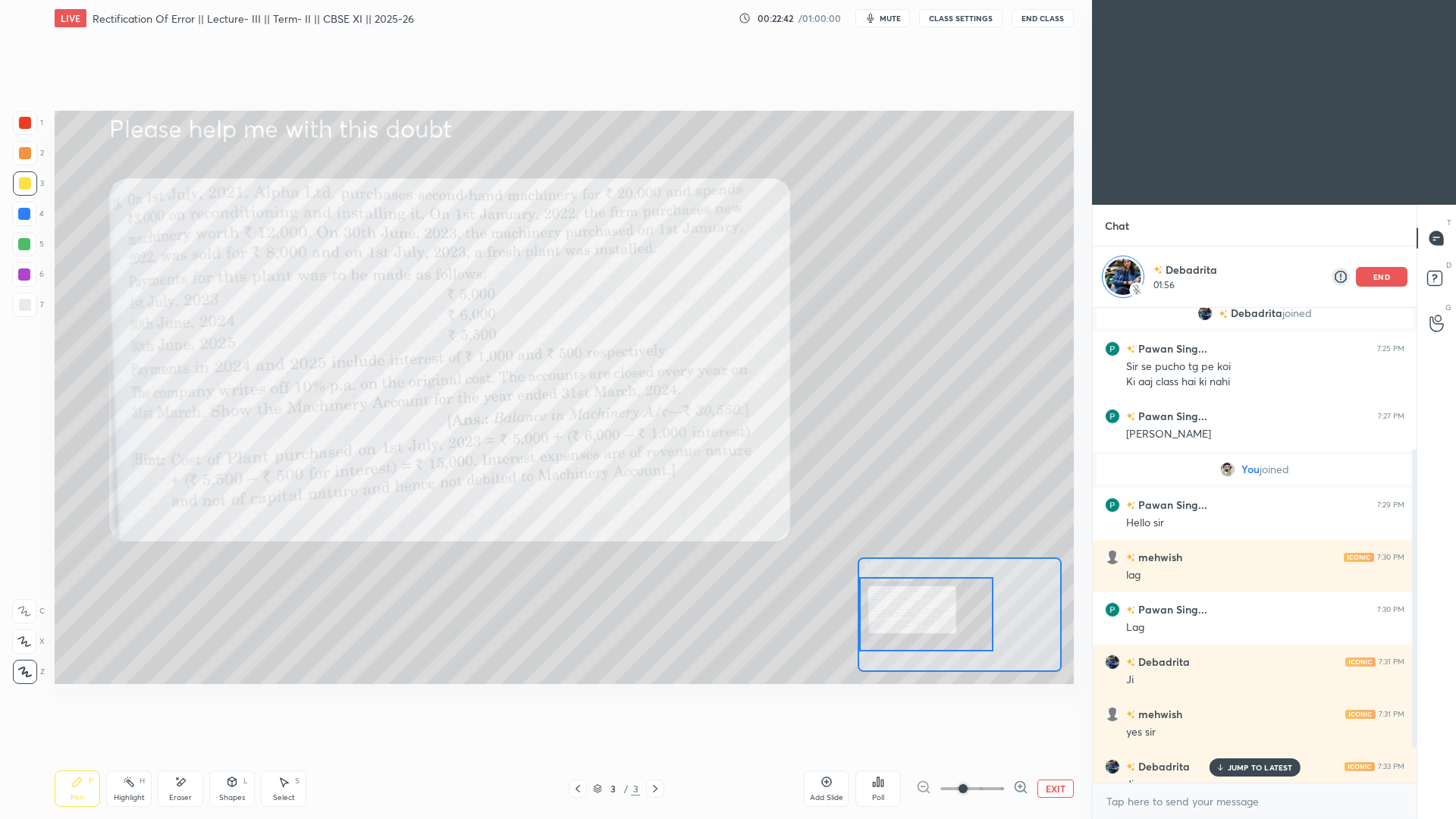
scroll to position [280, 0]
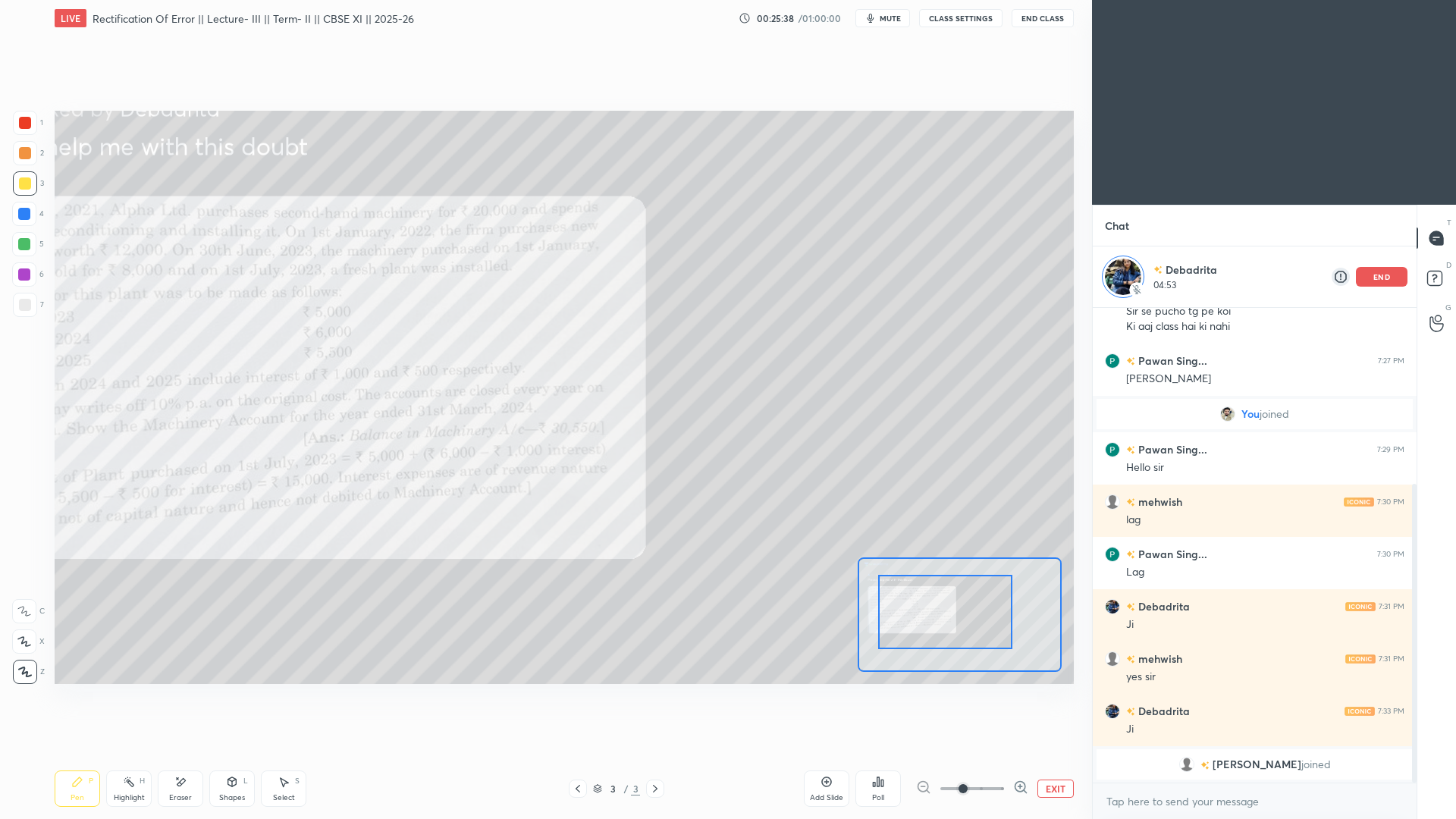
drag, startPoint x: 959, startPoint y: 594, endPoint x: 986, endPoint y: 593, distance: 27.0
click at [986, 593] on div at bounding box center [945, 612] width 135 height 75
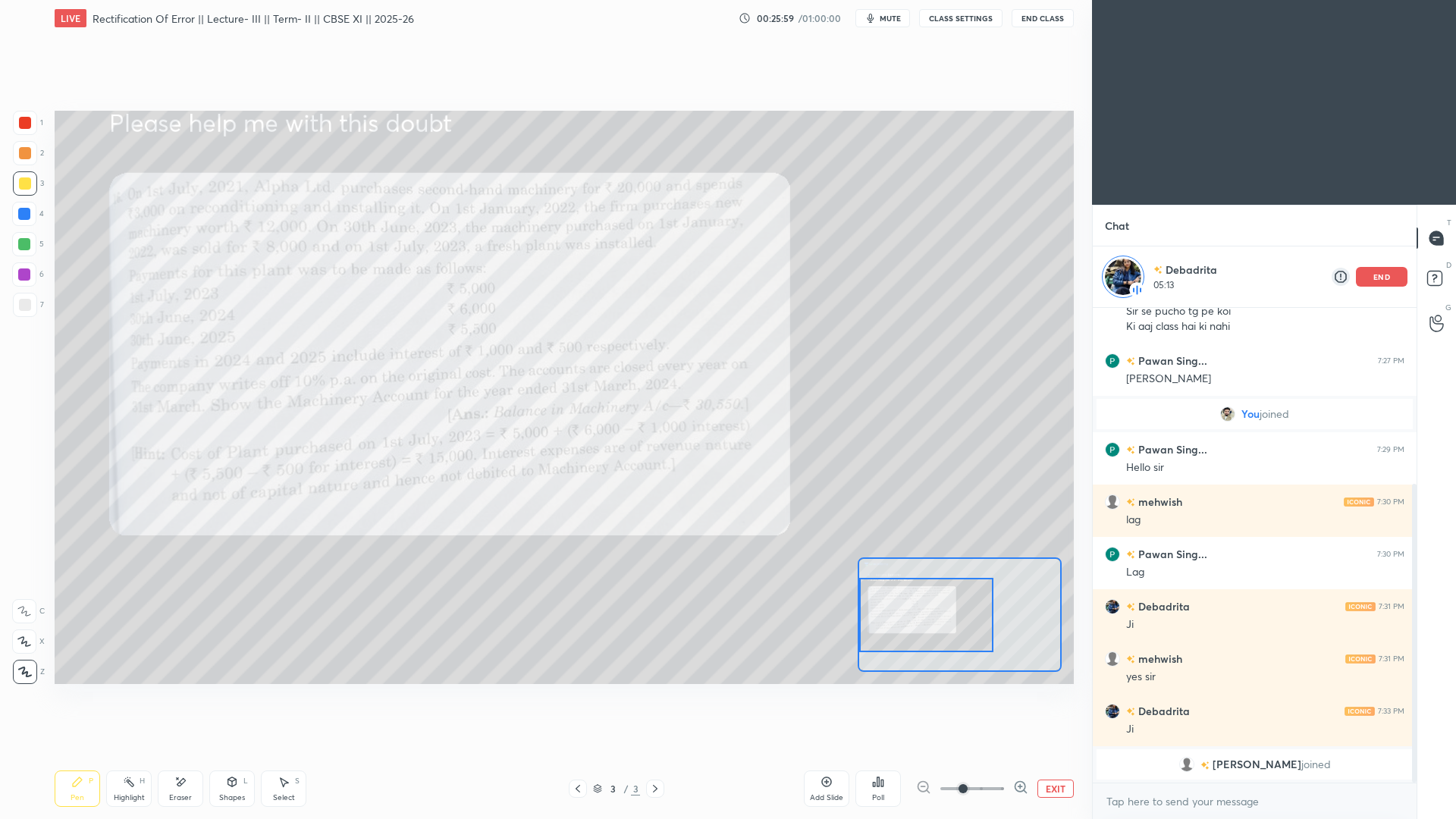
drag, startPoint x: 975, startPoint y: 583, endPoint x: 928, endPoint y: 579, distance: 47.2
click at [927, 586] on div at bounding box center [926, 614] width 135 height 75
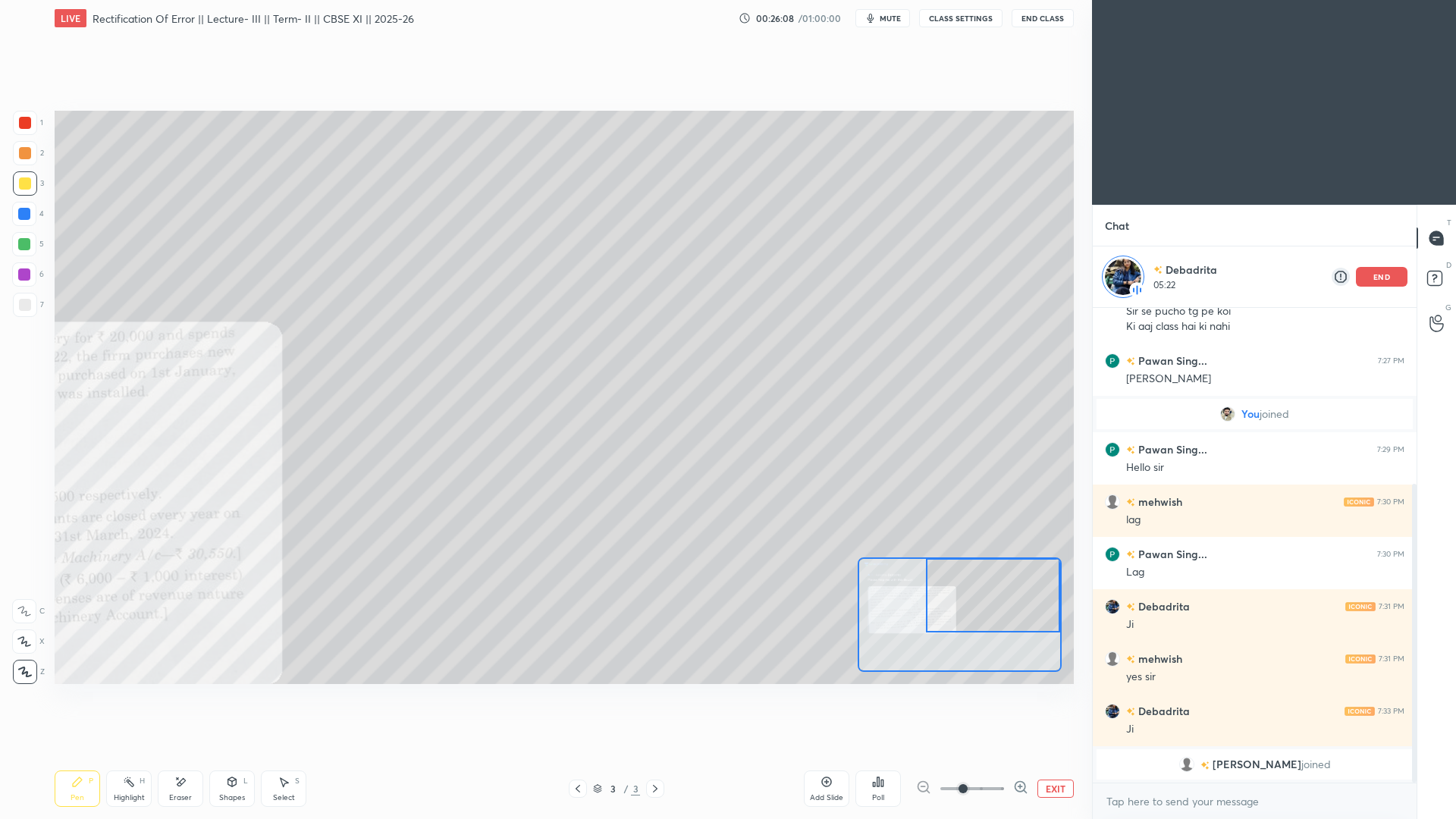
drag, startPoint x: 938, startPoint y: 624, endPoint x: 1018, endPoint y: 596, distance: 84.8
click at [1018, 596] on div at bounding box center [993, 595] width 135 height 75
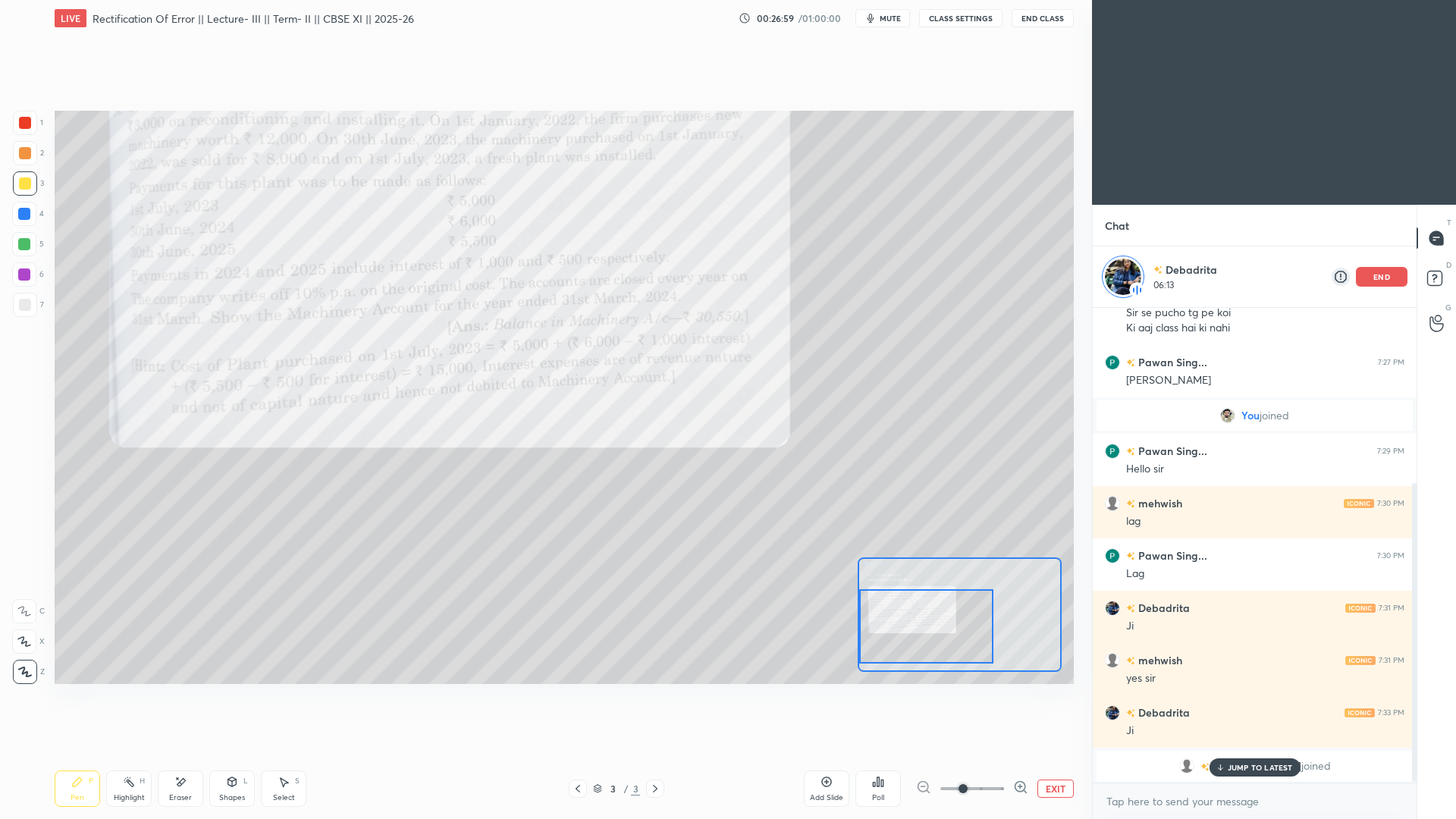
click at [854, 637] on div "Setting up your live class Poll for secs No correct answer Start poll" at bounding box center [565, 397] width 1020 height 573
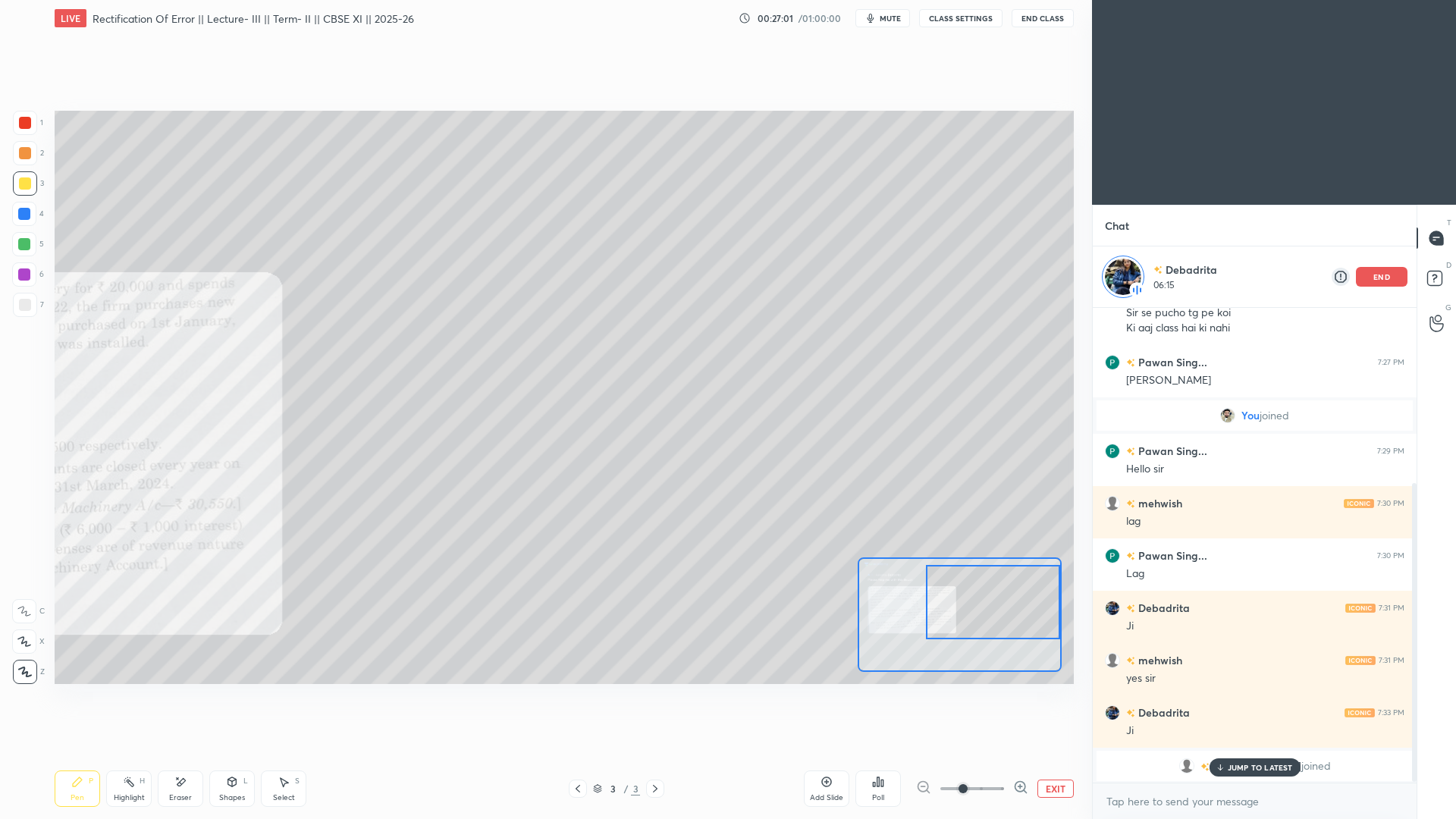
drag, startPoint x: 900, startPoint y: 634, endPoint x: 1003, endPoint y: 602, distance: 107.9
click at [1003, 602] on div at bounding box center [993, 601] width 135 height 75
click at [1014, 589] on div at bounding box center [993, 606] width 135 height 75
click at [1260, 663] on p "JUMP TO LATEST" at bounding box center [1261, 767] width 65 height 9
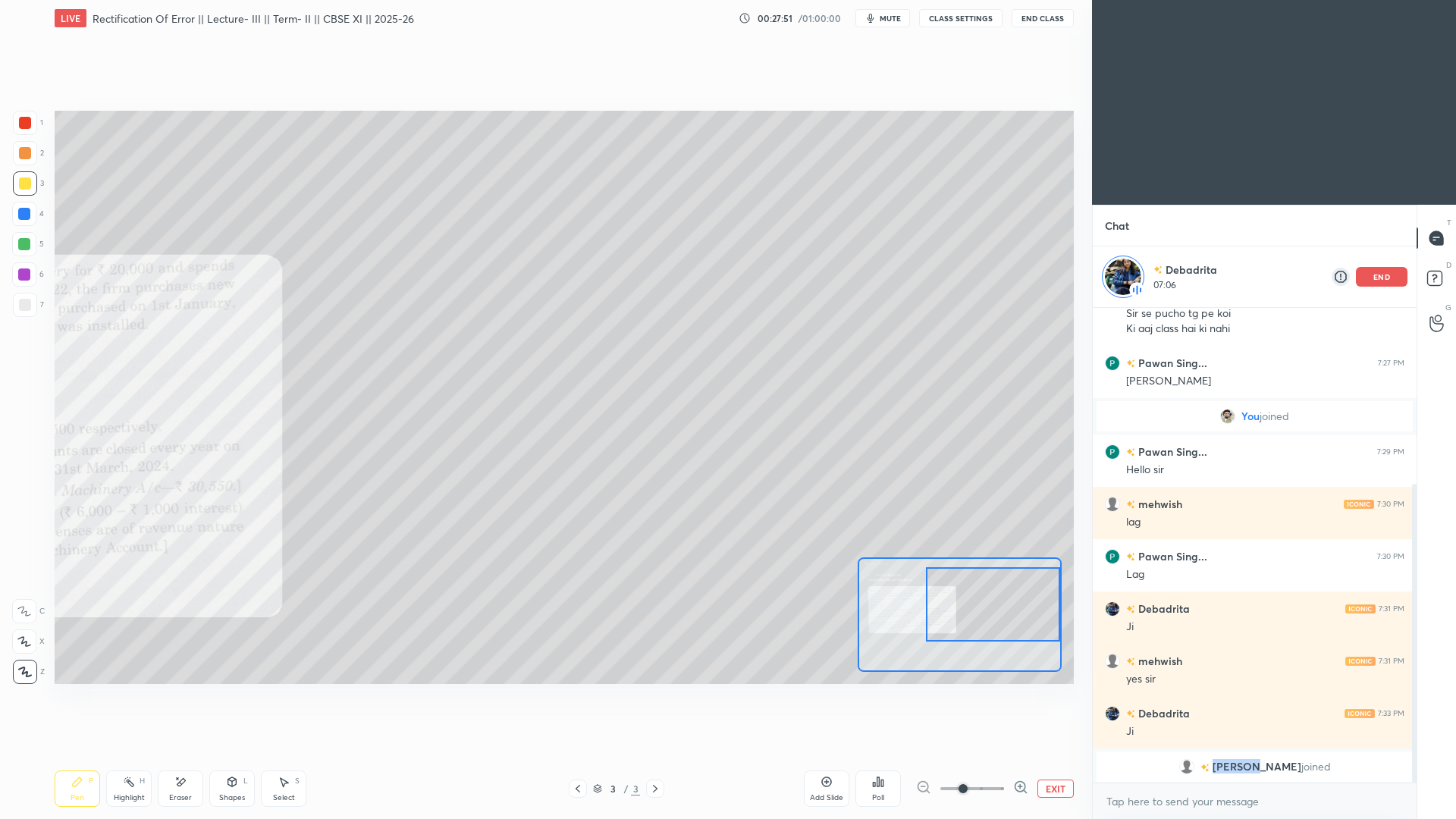
click at [1260, 663] on span "[PERSON_NAME]" at bounding box center [1257, 767] width 89 height 12
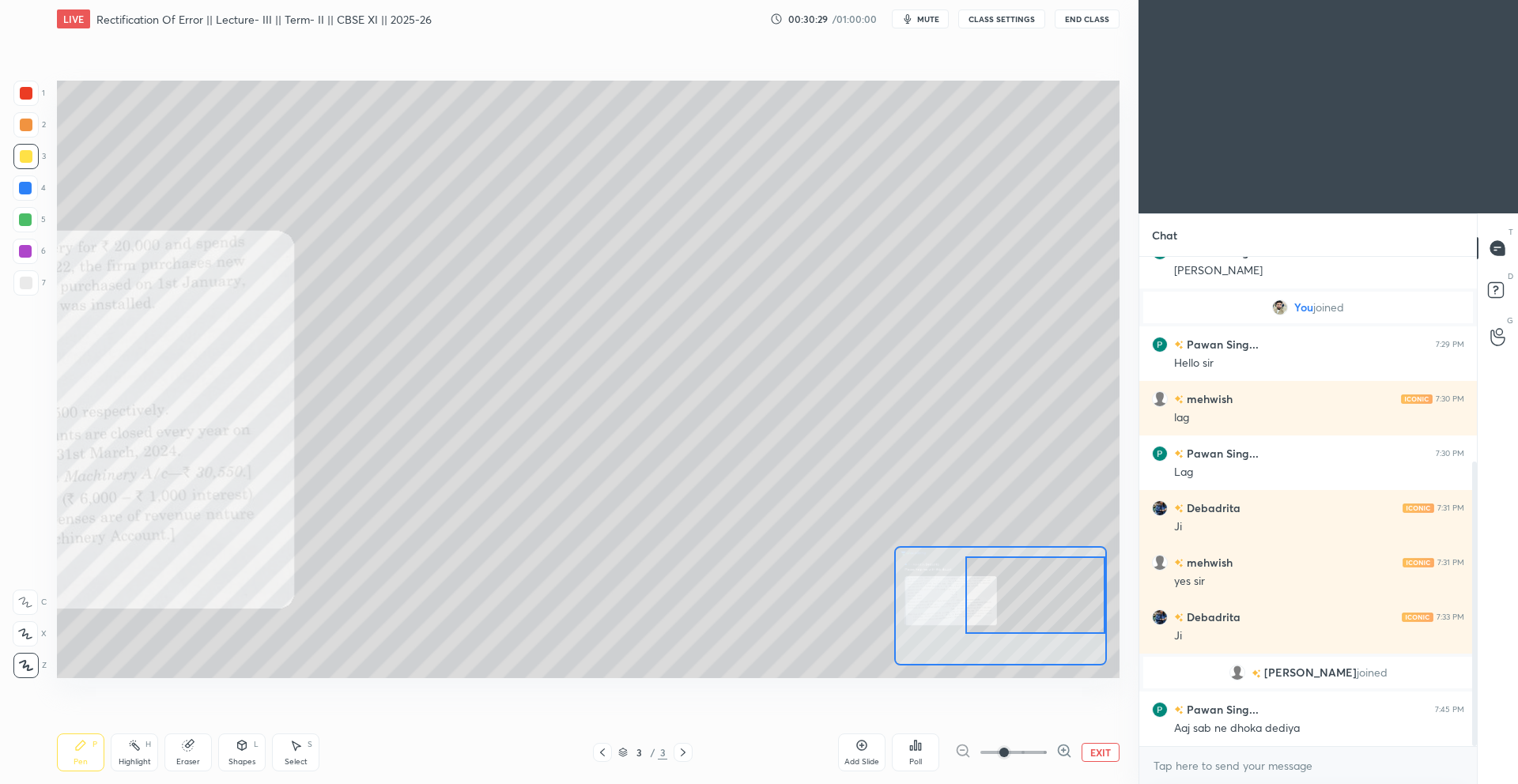
scroll to position [368, 0]
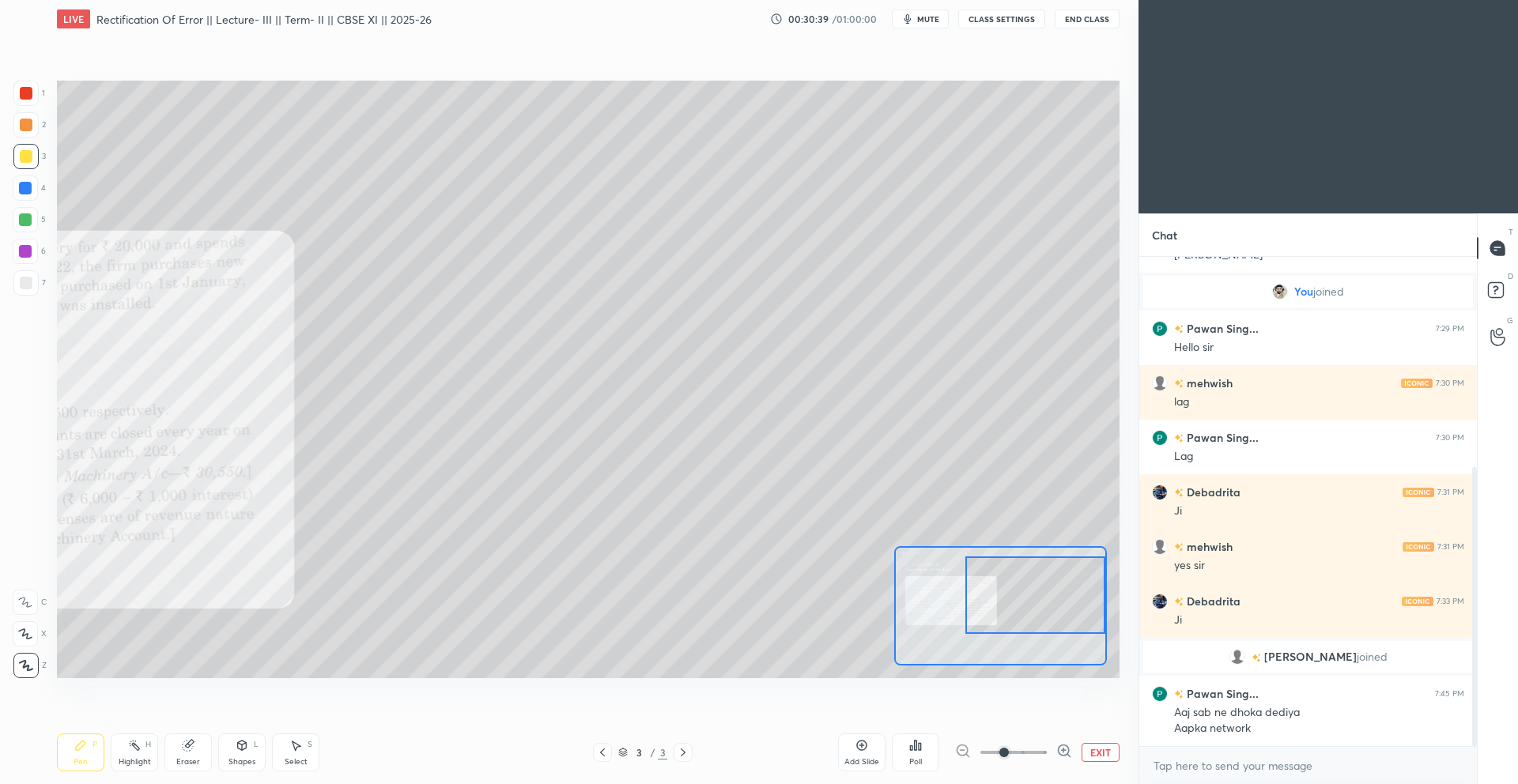
click at [607, 755] on icon at bounding box center [602, 753] width 13 height 13
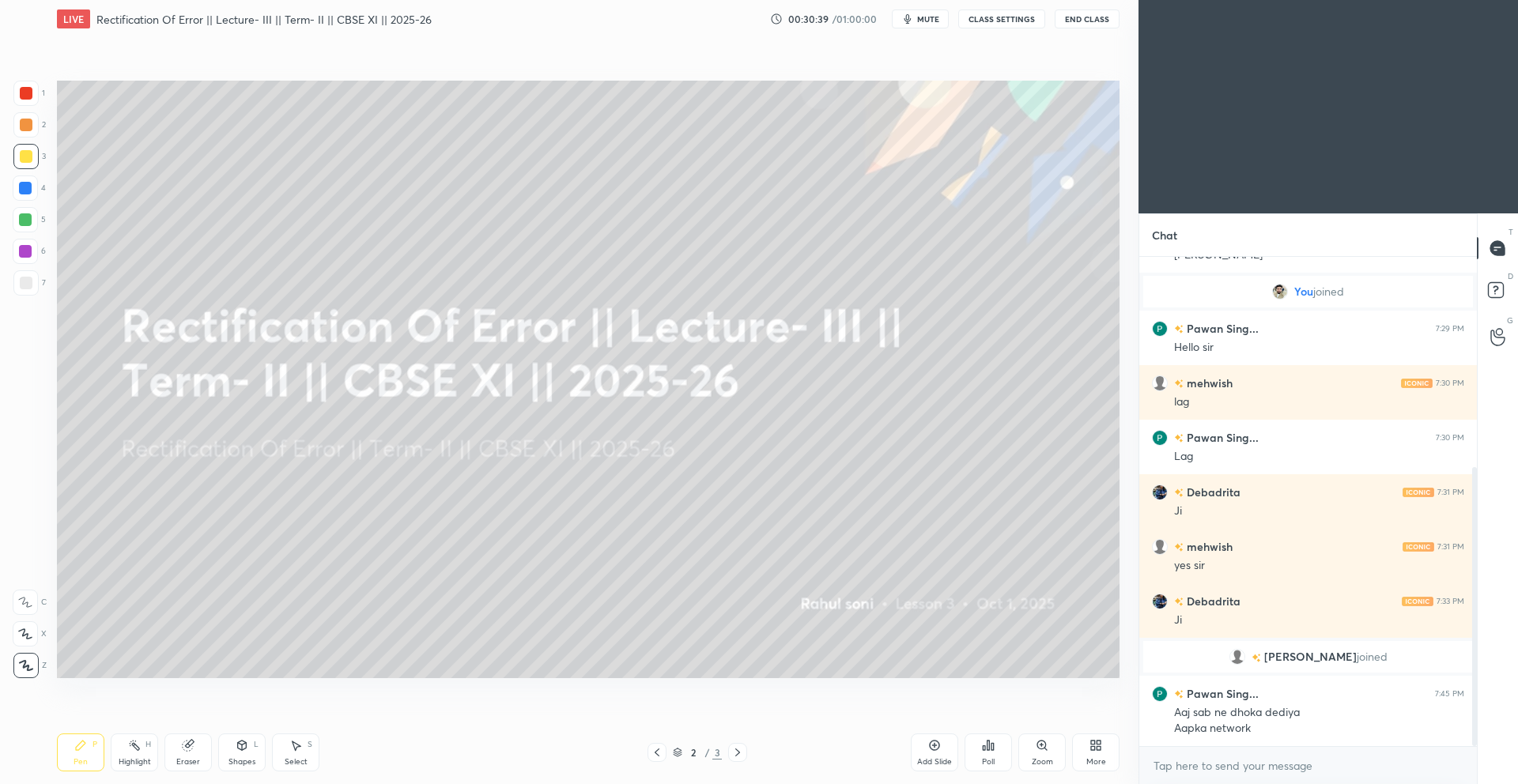
click at [607, 755] on div "2 / 3" at bounding box center [698, 752] width 427 height 19
click at [728, 751] on div at bounding box center [737, 752] width 19 height 19
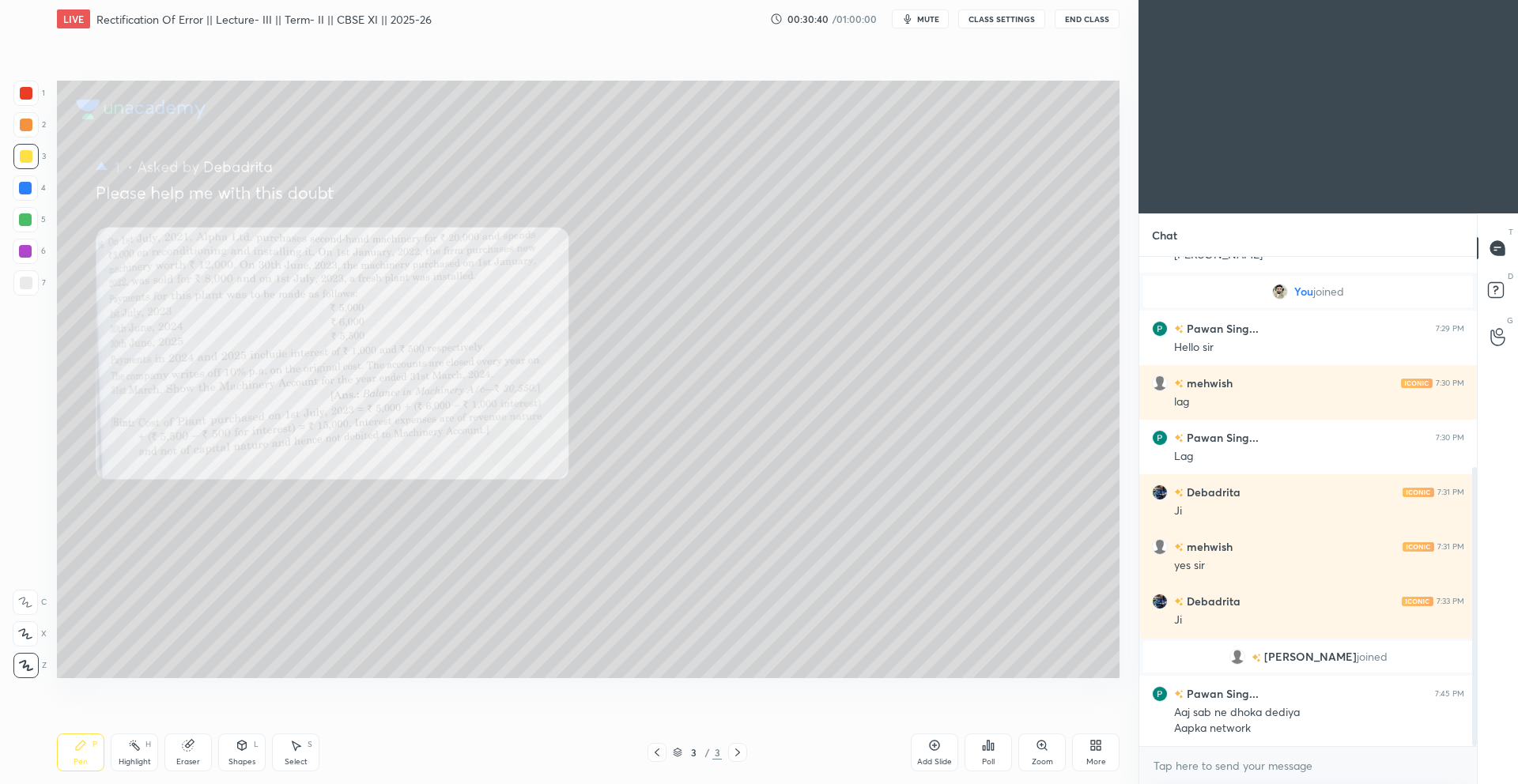
click at [728, 751] on div at bounding box center [737, 752] width 19 height 19
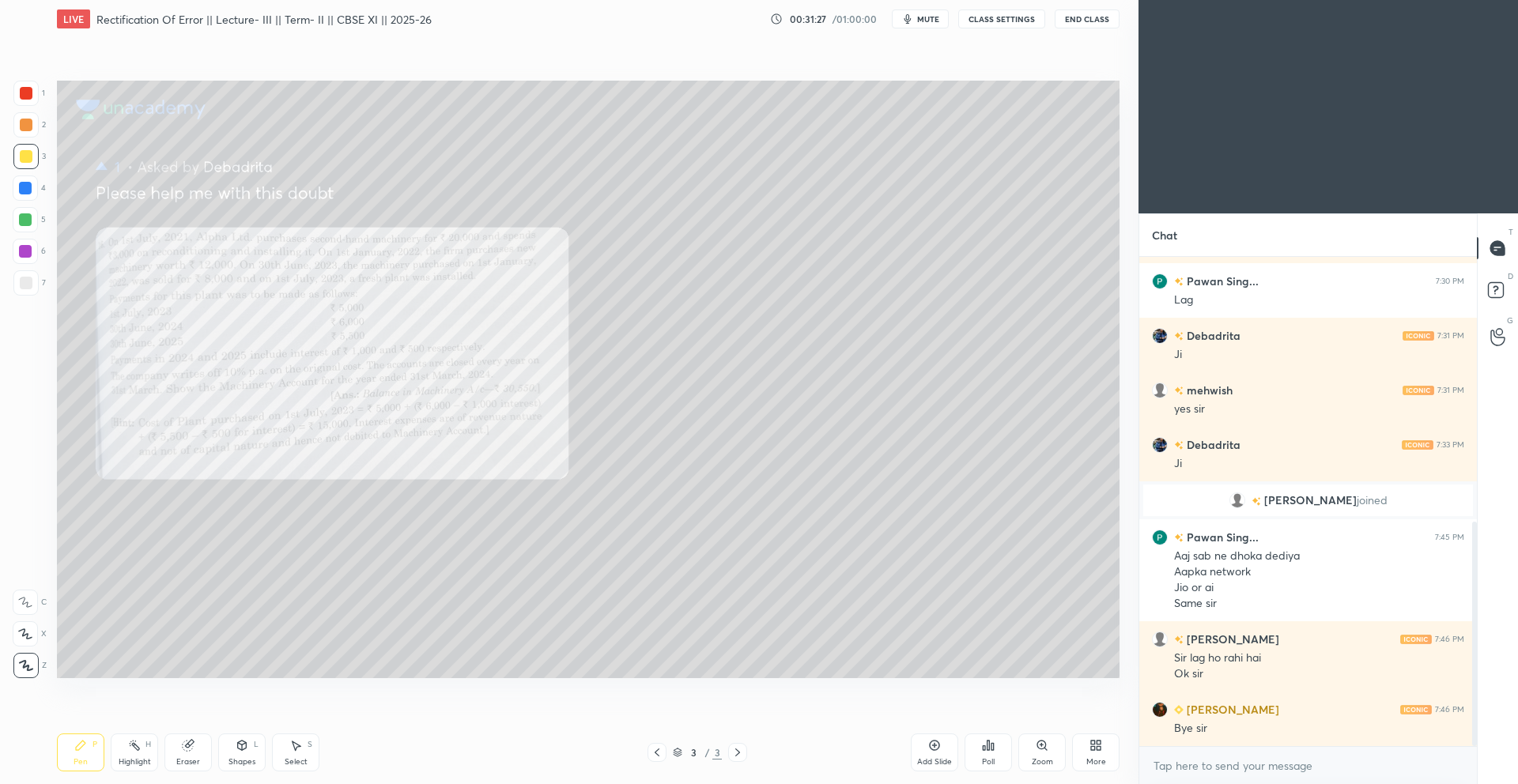
scroll to position [579, 0]
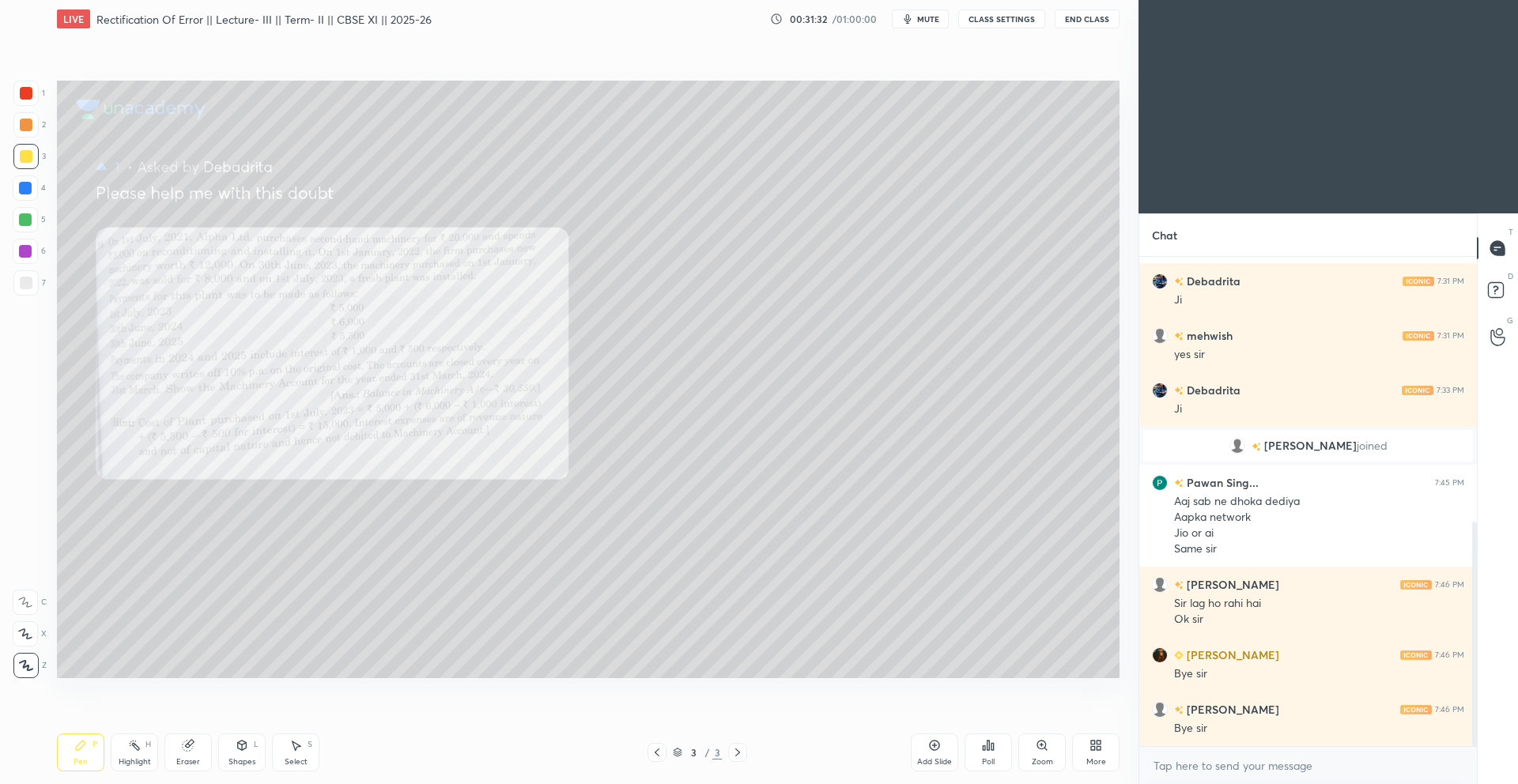
click at [1078, 21] on button "End Class" at bounding box center [1087, 19] width 65 height 19
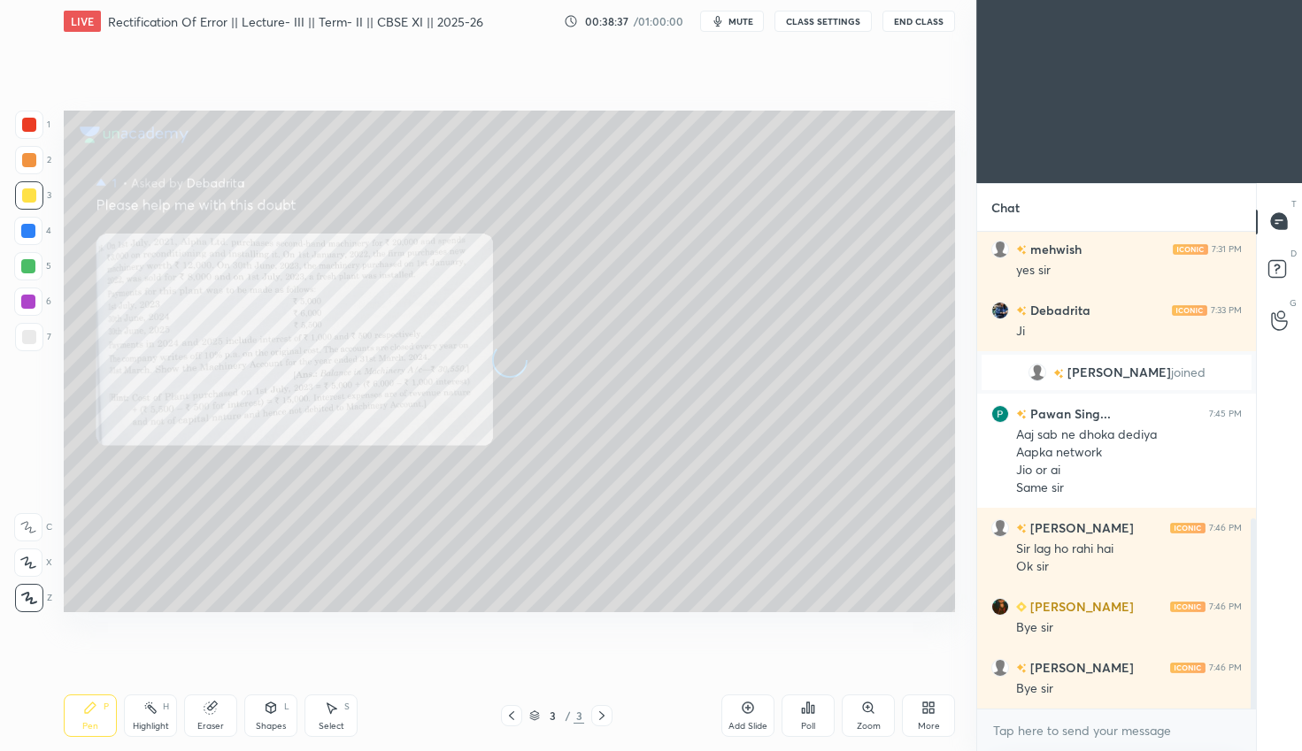
scroll to position [87873, 87605]
click at [901, 21] on button "End Class" at bounding box center [918, 21] width 73 height 21
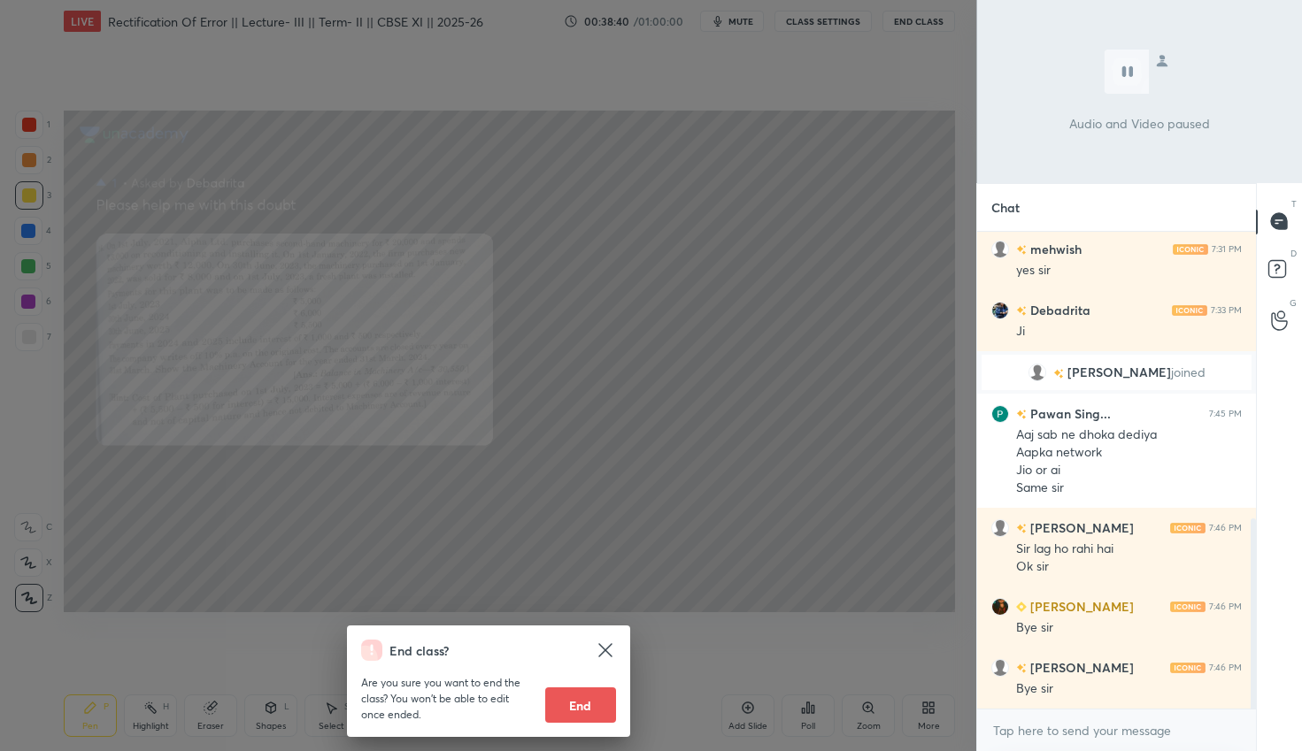
click at [585, 700] on button "End" at bounding box center [580, 705] width 71 height 35
type textarea "x"
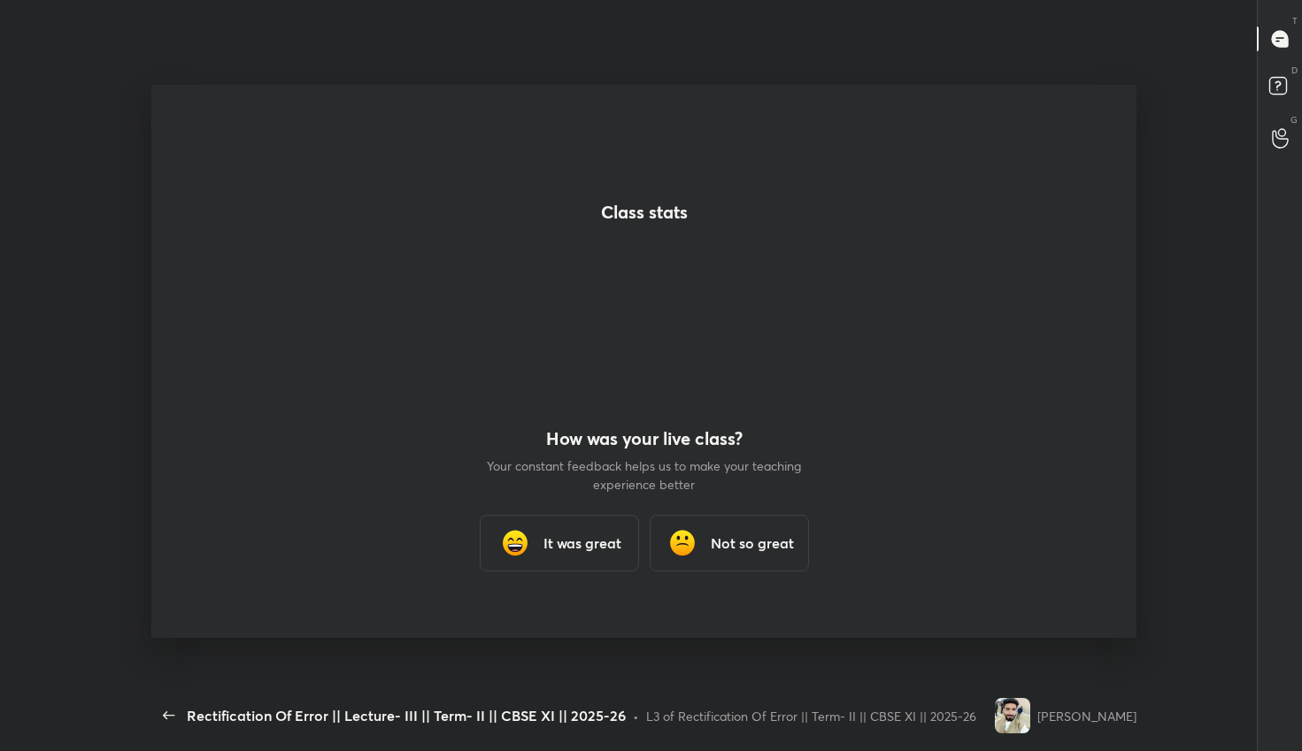
scroll to position [0, 0]
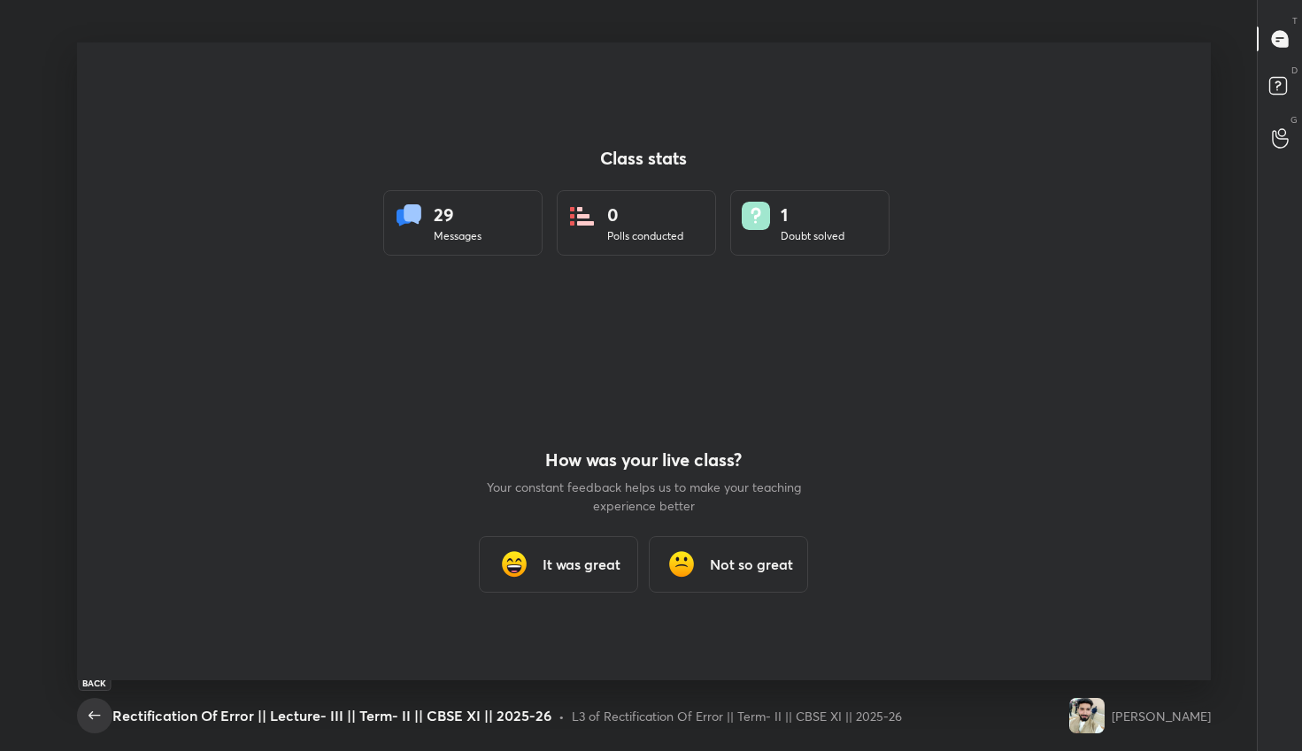
click at [102, 713] on icon "button" at bounding box center [94, 715] width 21 height 21
